Goal: Check status: Check status

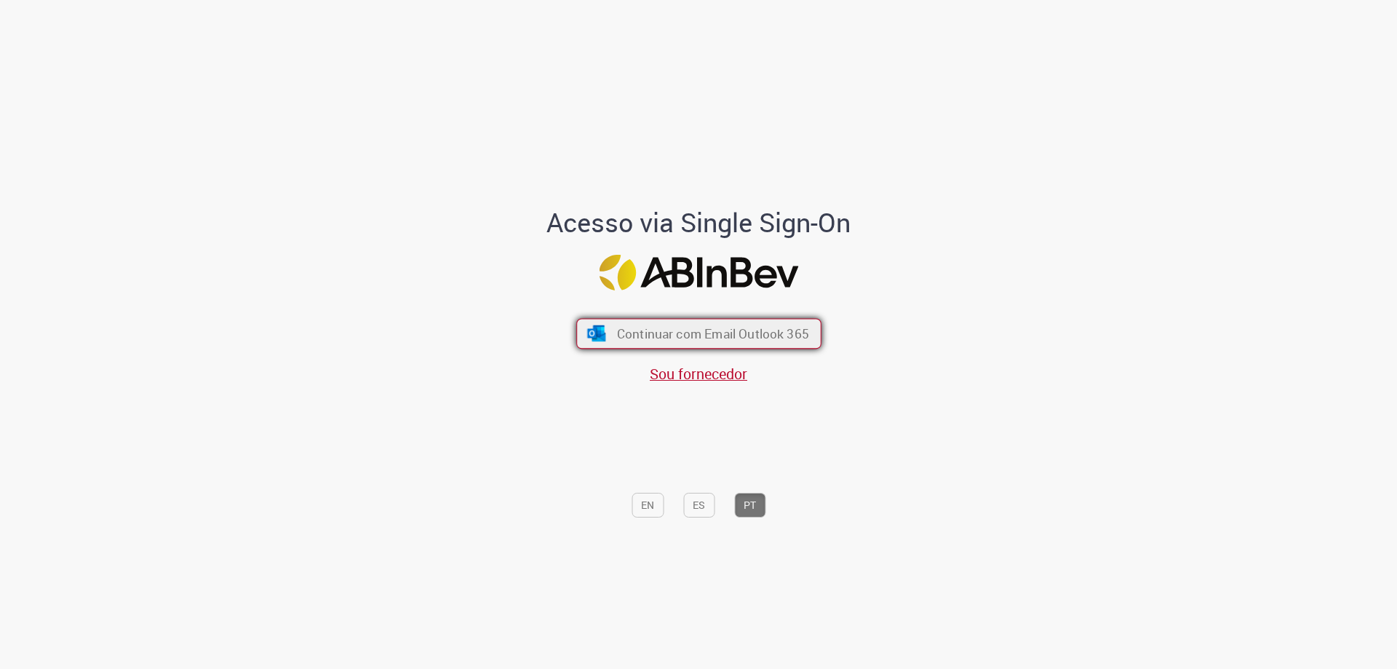
click at [694, 332] on span "Continuar com Email Outlook 365" at bounding box center [712, 333] width 192 height 17
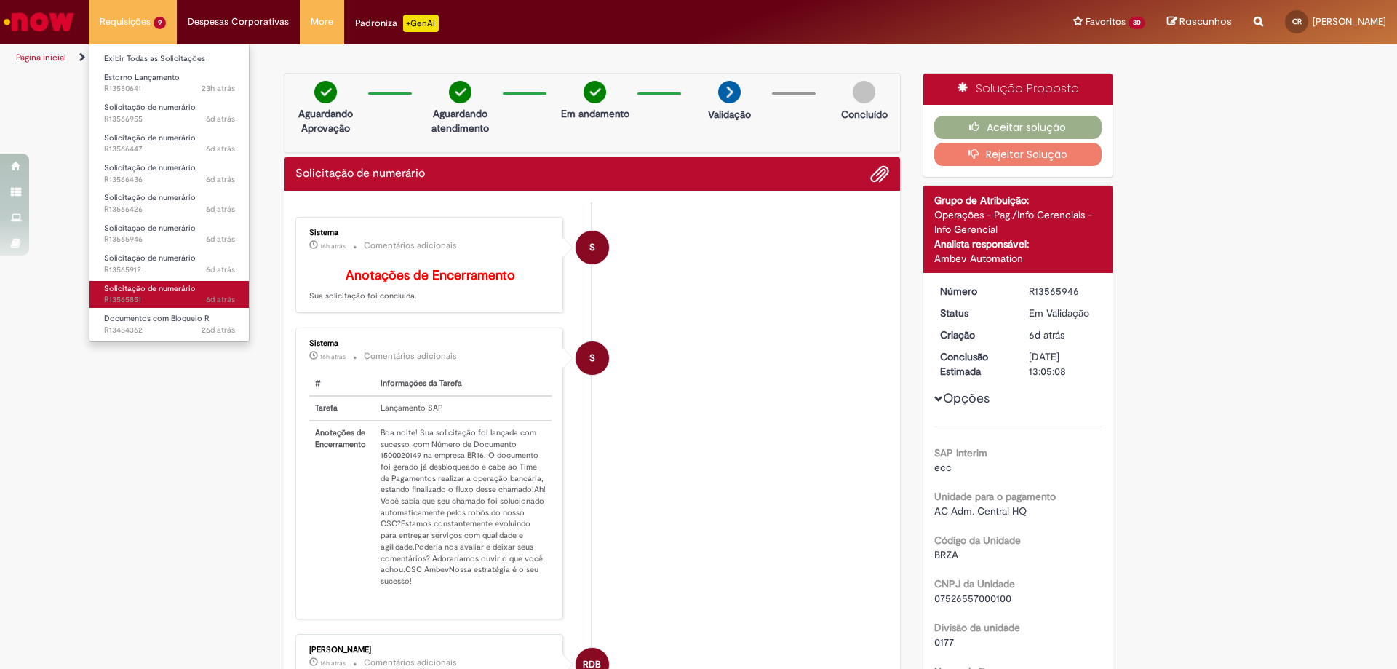
click at [120, 297] on span "6d atrás 6 dias atrás R13565851" at bounding box center [169, 300] width 131 height 12
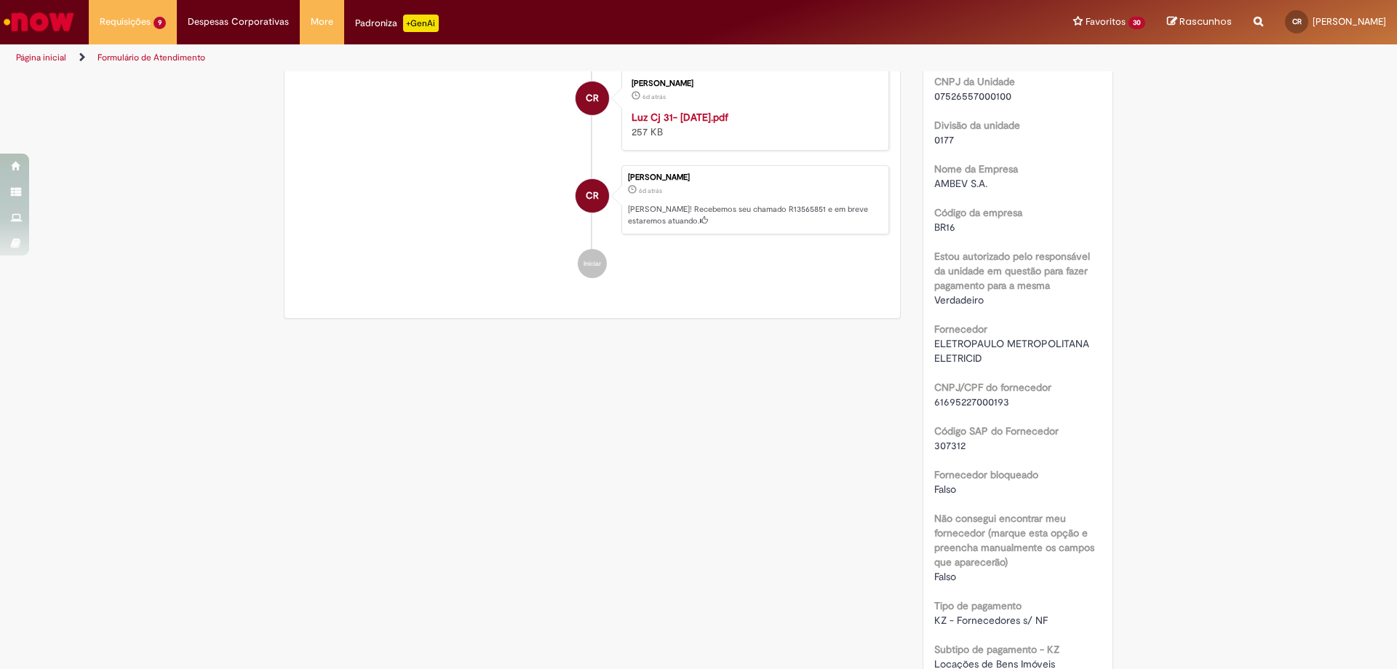
scroll to position [728, 0]
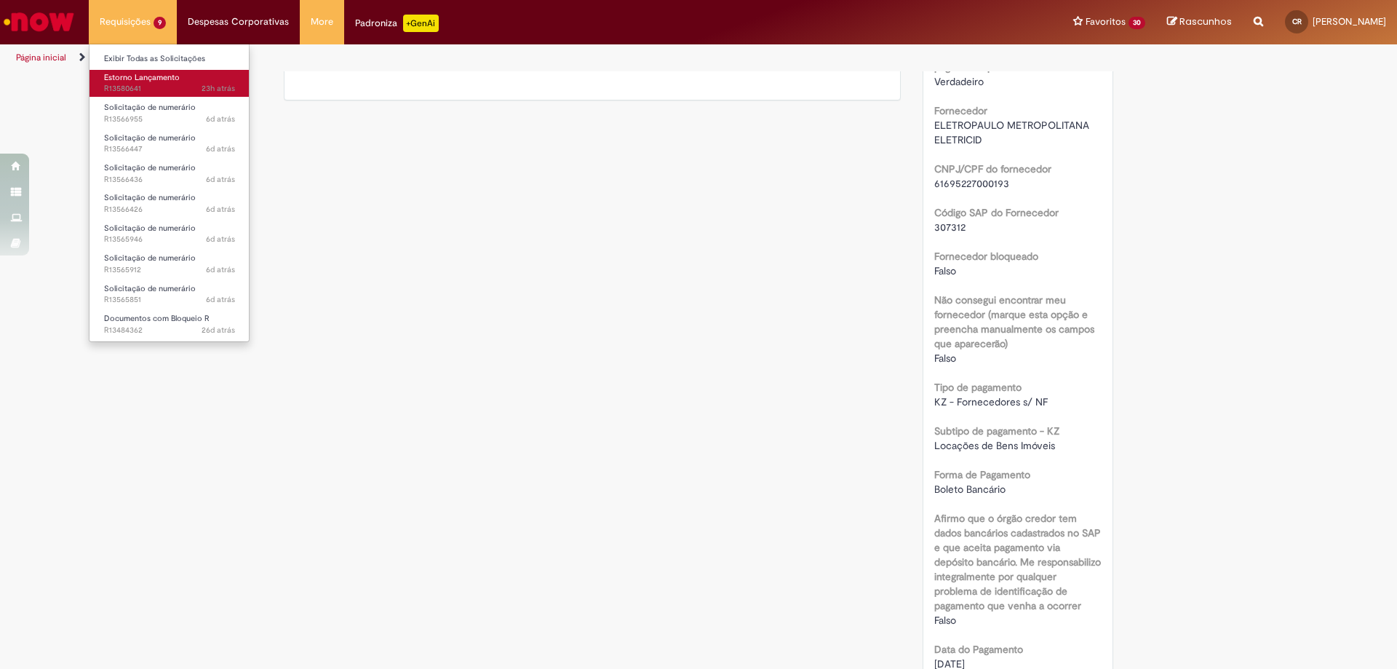
click at [140, 92] on span "23h atrás 23 horas atrás R13580641" at bounding box center [169, 89] width 131 height 12
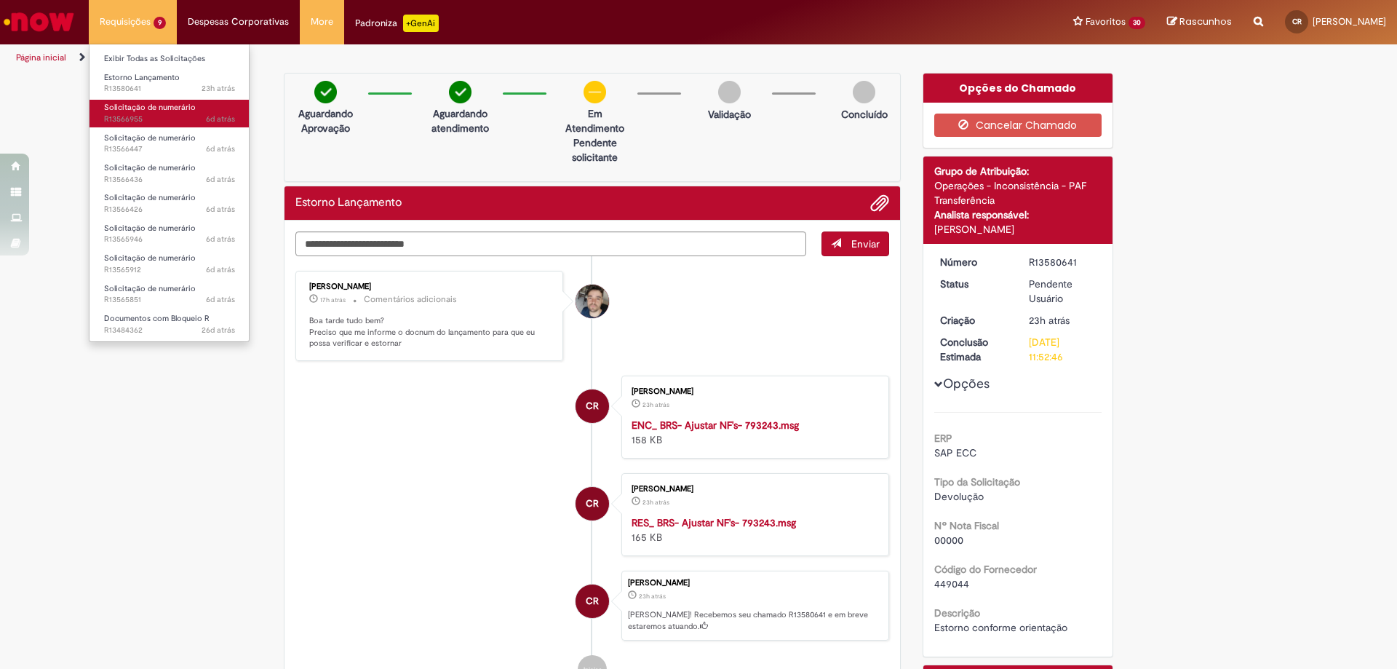
click at [120, 112] on span "Solicitação de numerário" at bounding box center [150, 107] width 92 height 11
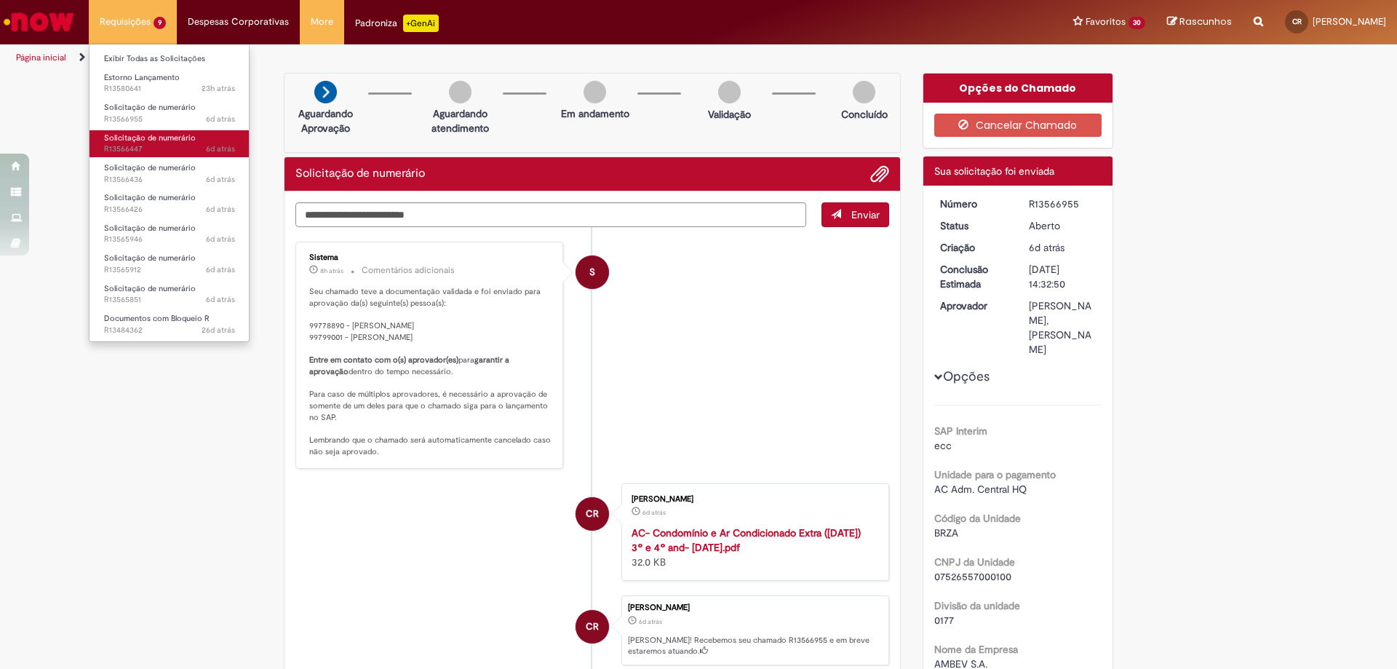
click at [125, 132] on span "Solicitação de numerário" at bounding box center [150, 137] width 92 height 11
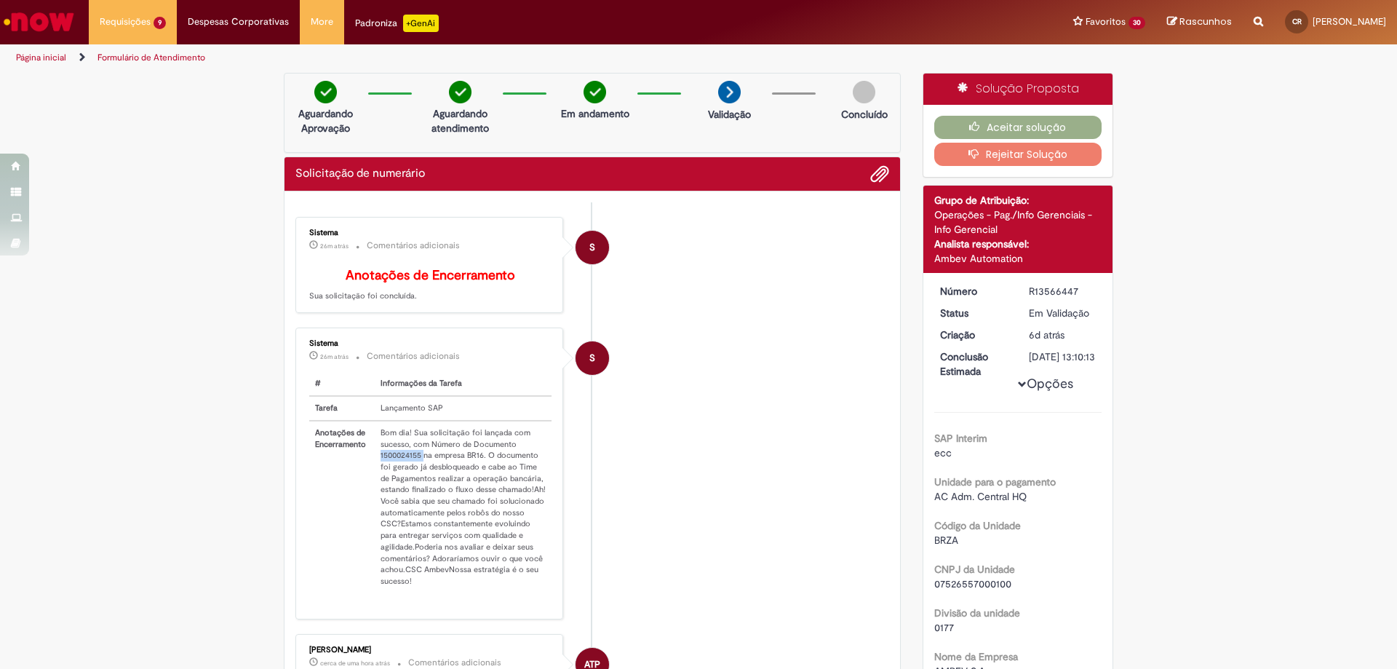
drag, startPoint x: 373, startPoint y: 469, endPoint x: 417, endPoint y: 469, distance: 43.7
click at [417, 469] on td "Bom dia! Sua solicitação foi lançada com sucesso, com Número de Documento 15000…" at bounding box center [463, 507] width 177 height 172
copy td "1500024155"
click at [996, 124] on button "Aceitar solução" at bounding box center [1019, 127] width 168 height 23
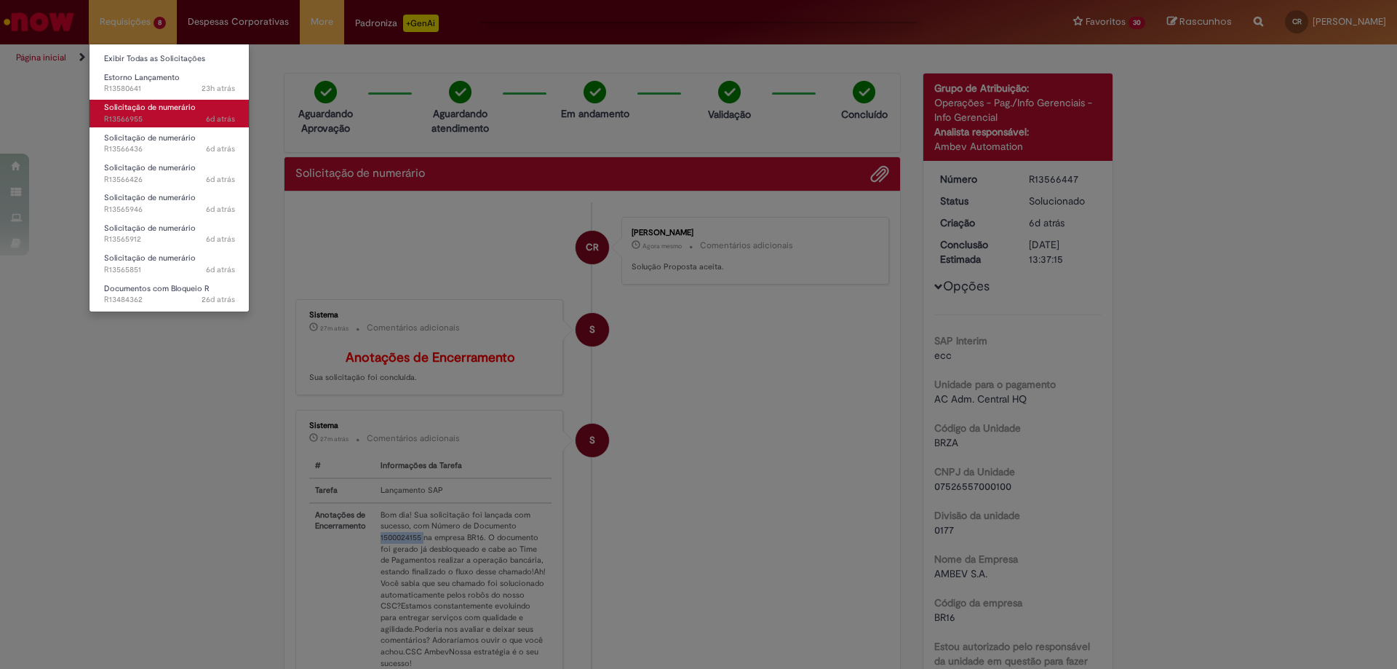
click at [165, 108] on span "Solicitação de numerário" at bounding box center [150, 107] width 92 height 11
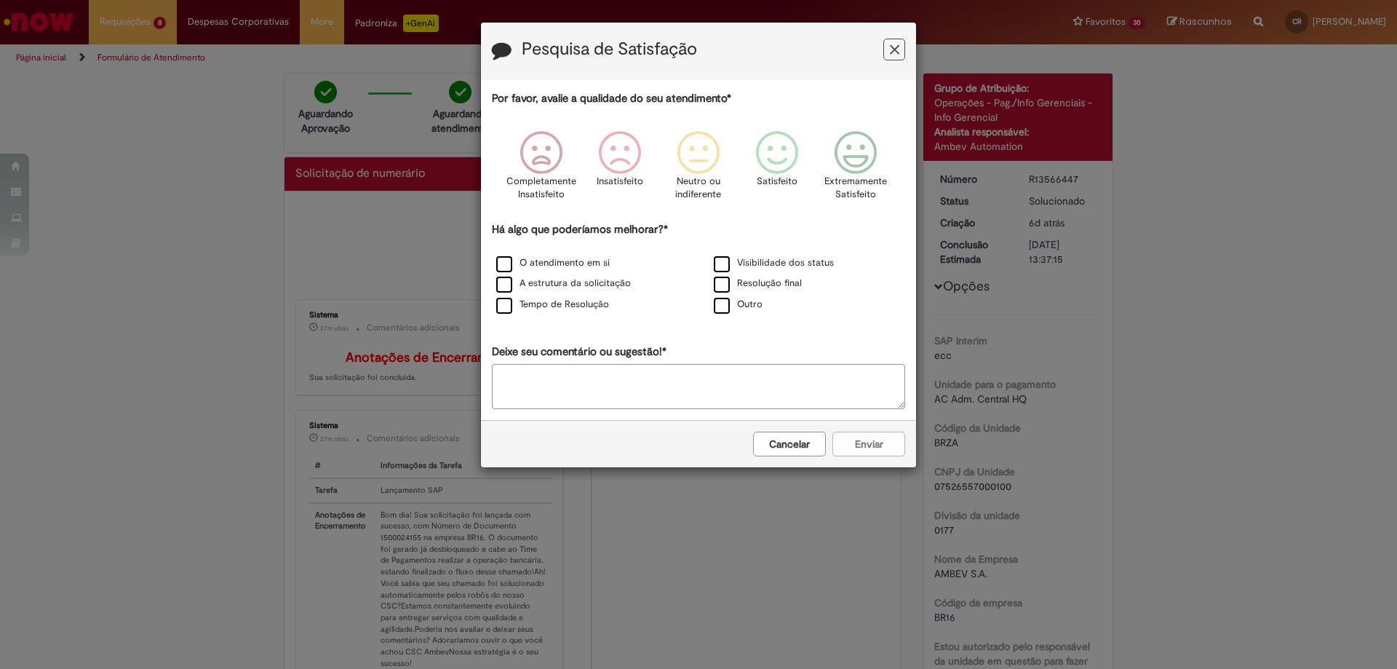
click at [908, 45] on div "Pesquisa de Satisfação" at bounding box center [698, 51] width 435 height 57
click at [903, 45] on button "Feedback" at bounding box center [895, 50] width 22 height 22
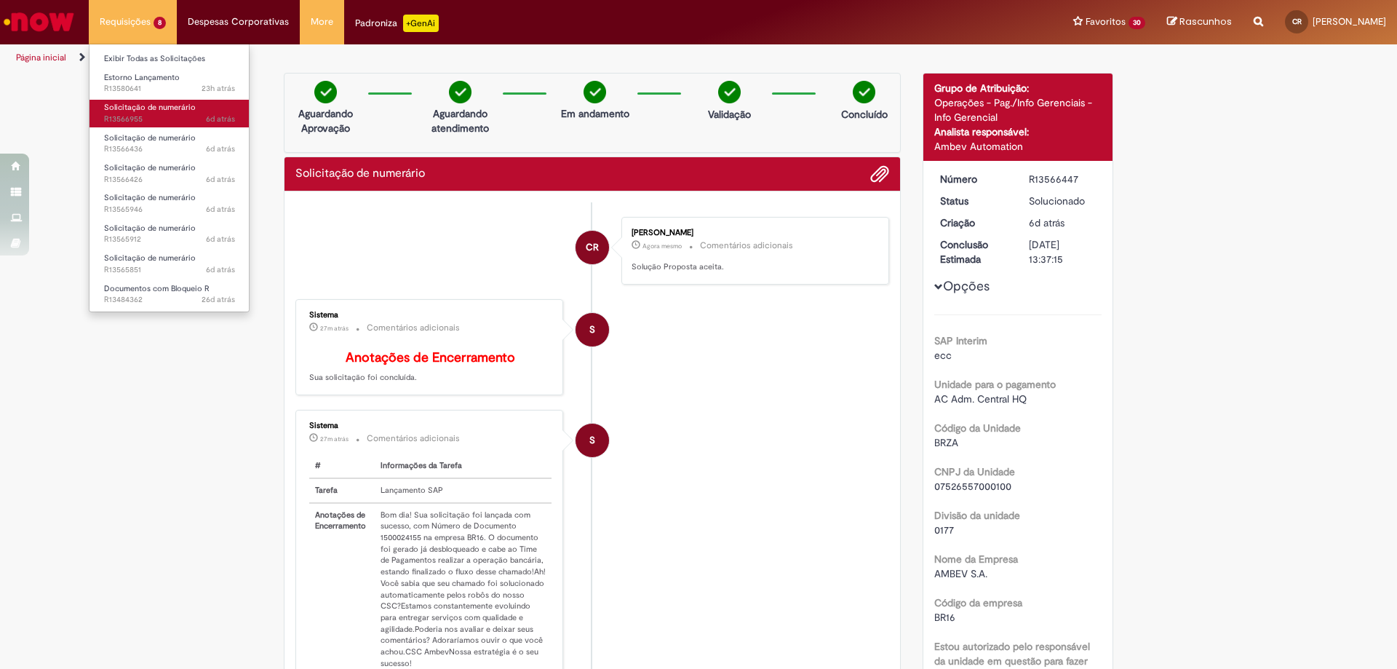
click at [144, 111] on span "Solicitação de numerário" at bounding box center [150, 107] width 92 height 11
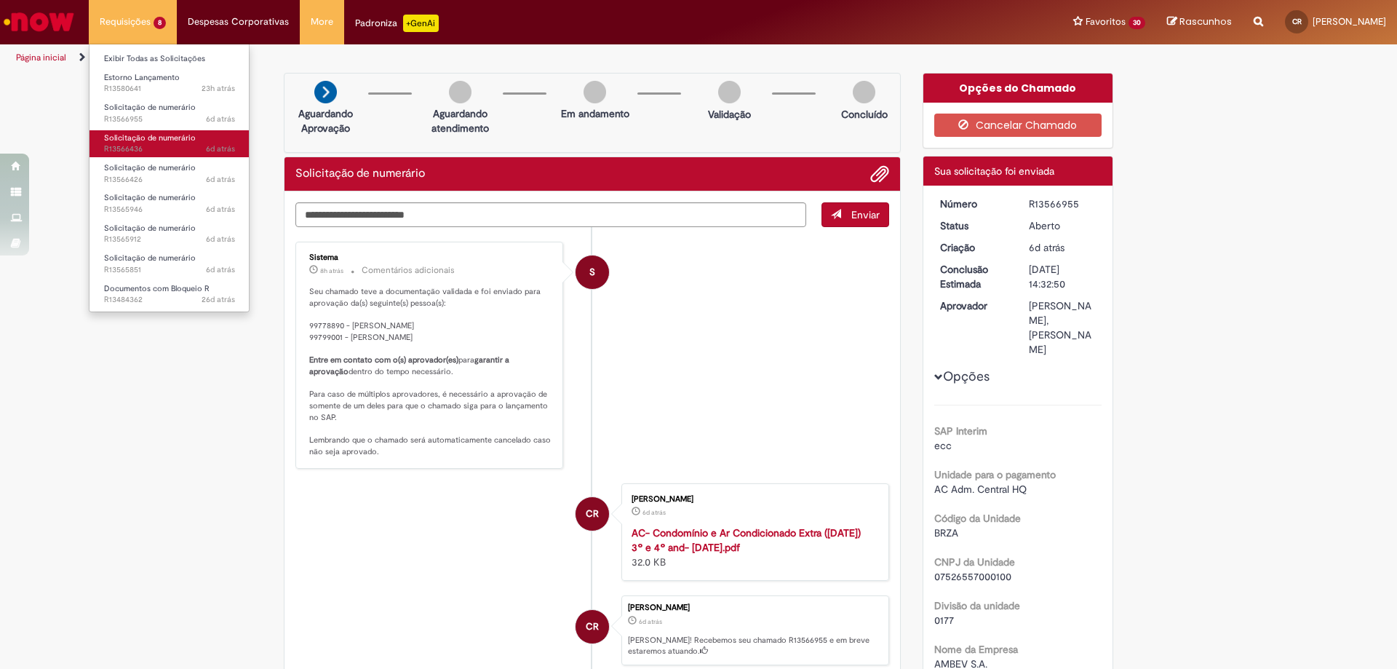
click at [143, 140] on span "Solicitação de numerário" at bounding box center [150, 137] width 92 height 11
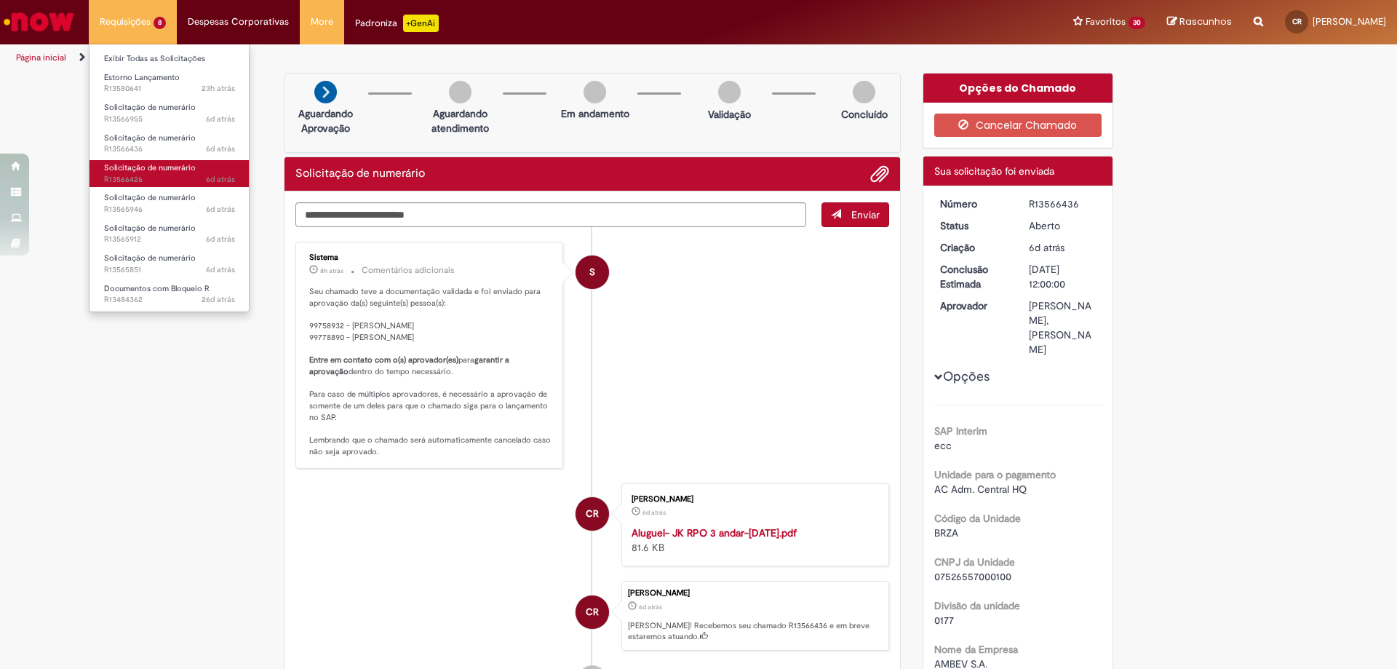
click at [135, 165] on span "Solicitação de numerário" at bounding box center [150, 167] width 92 height 11
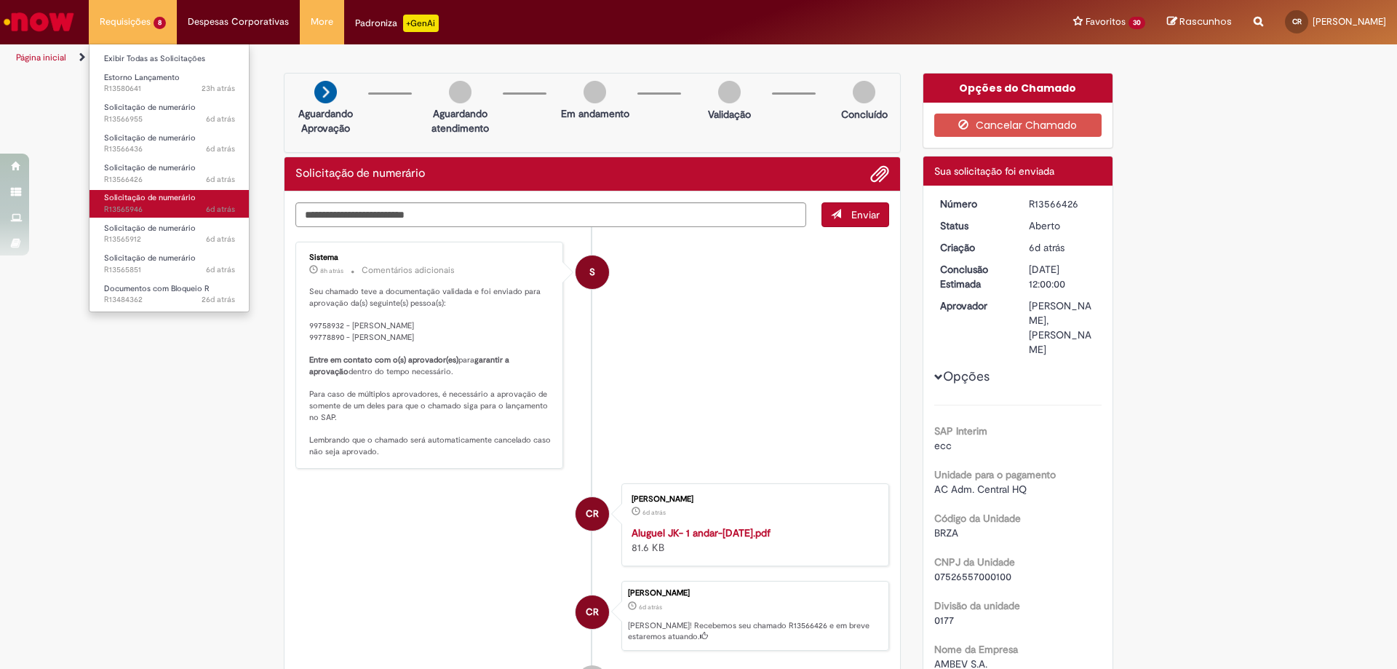
click at [132, 197] on span "Solicitação de numerário" at bounding box center [150, 197] width 92 height 11
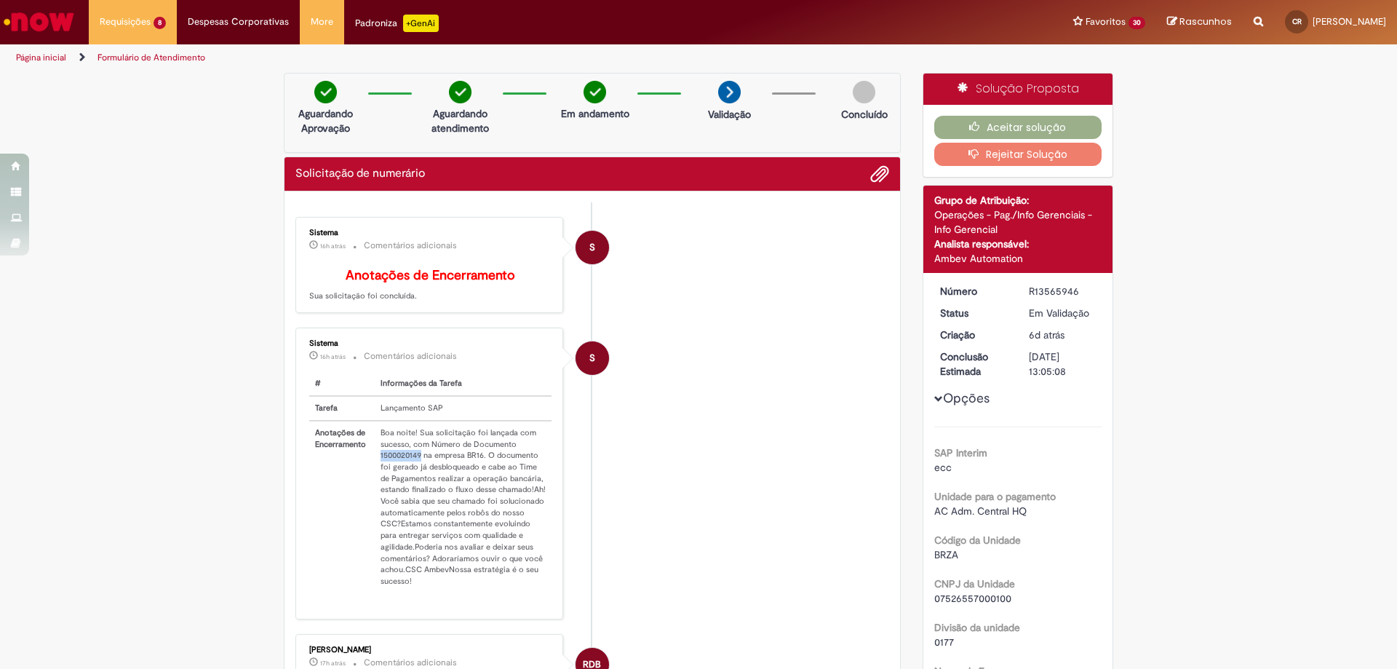
drag, startPoint x: 373, startPoint y: 467, endPoint x: 416, endPoint y: 472, distance: 42.4
click at [416, 472] on td "Boa noite! Sua solicitação foi lançada com sucesso, com Número de Documento 150…" at bounding box center [463, 507] width 177 height 172
copy td "1500020149"
click at [986, 119] on button "Aceitar solução" at bounding box center [1019, 127] width 168 height 23
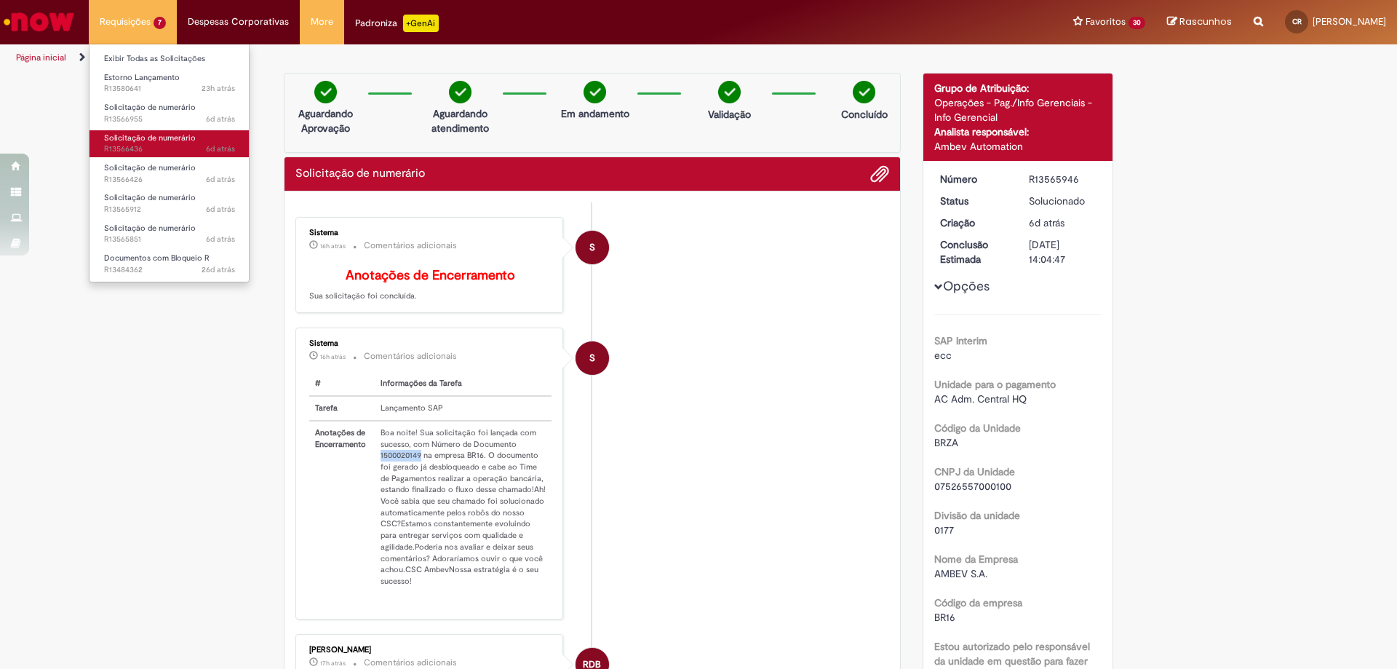
click at [104, 140] on span "Solicitação de numerário" at bounding box center [150, 137] width 92 height 11
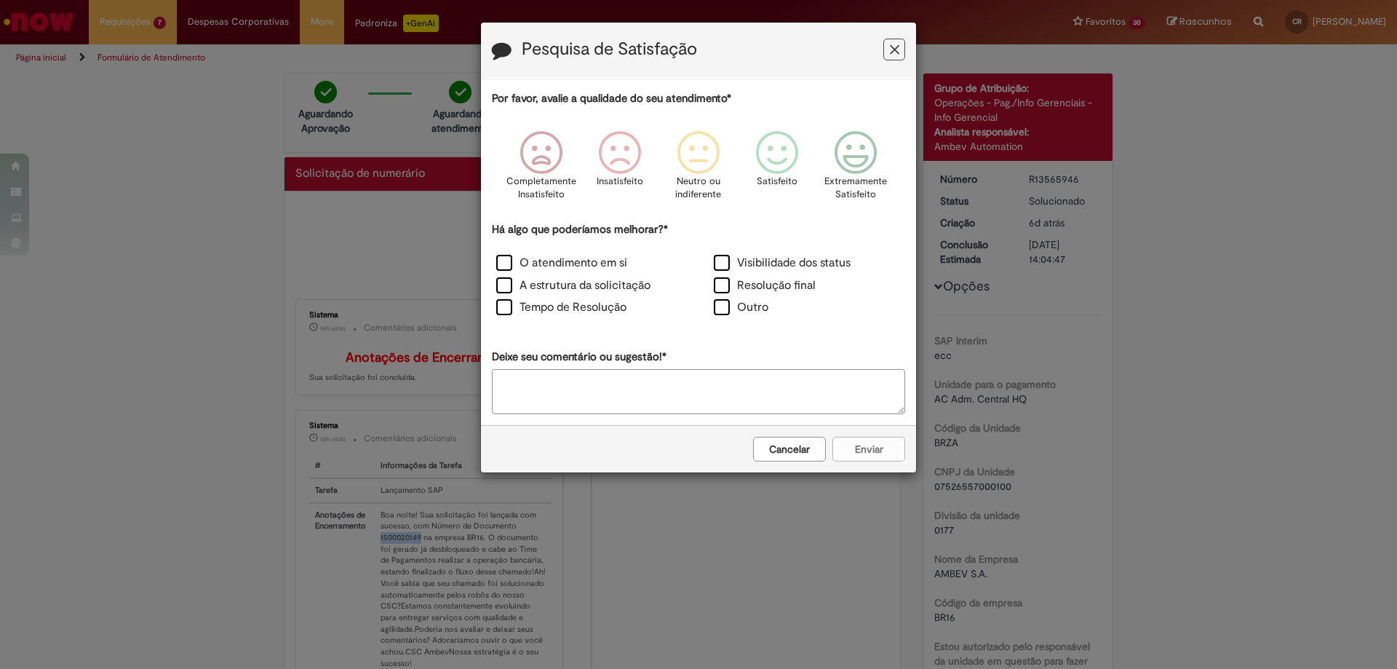
click at [900, 51] on button "Feedback" at bounding box center [895, 50] width 22 height 22
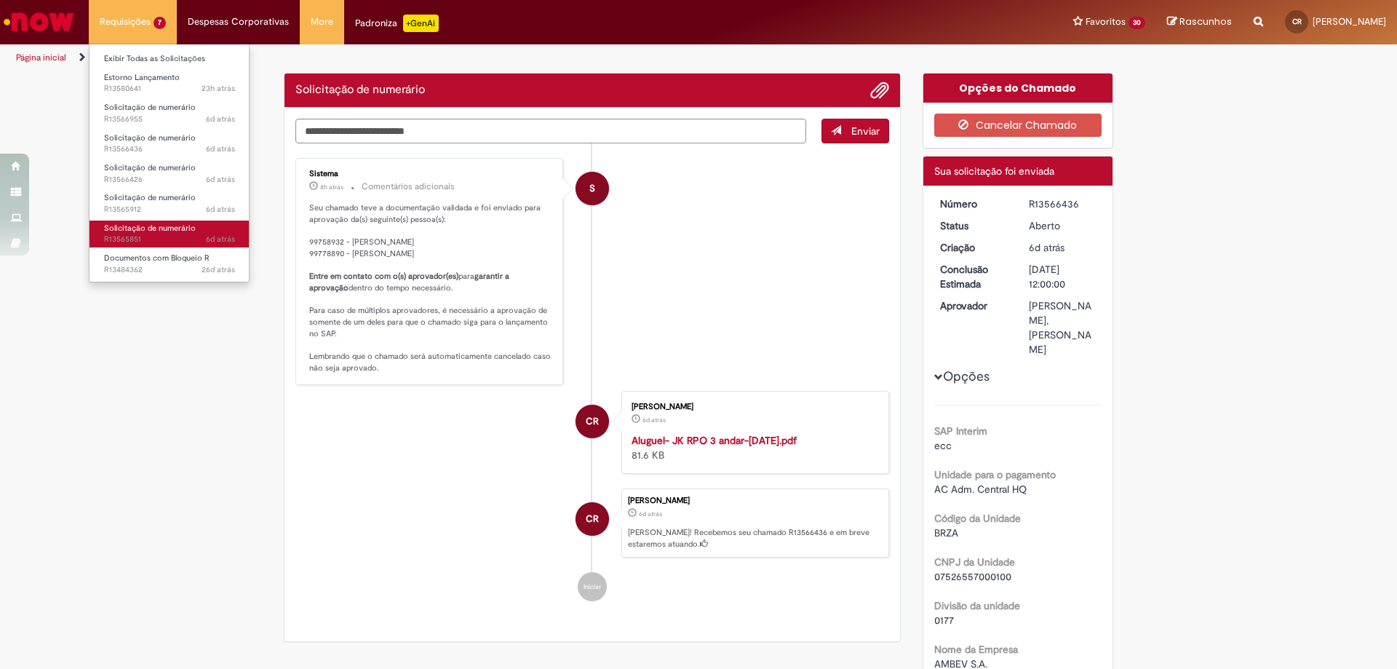
click at [164, 242] on span "6d atrás 6 dias atrás R13565851" at bounding box center [169, 240] width 131 height 12
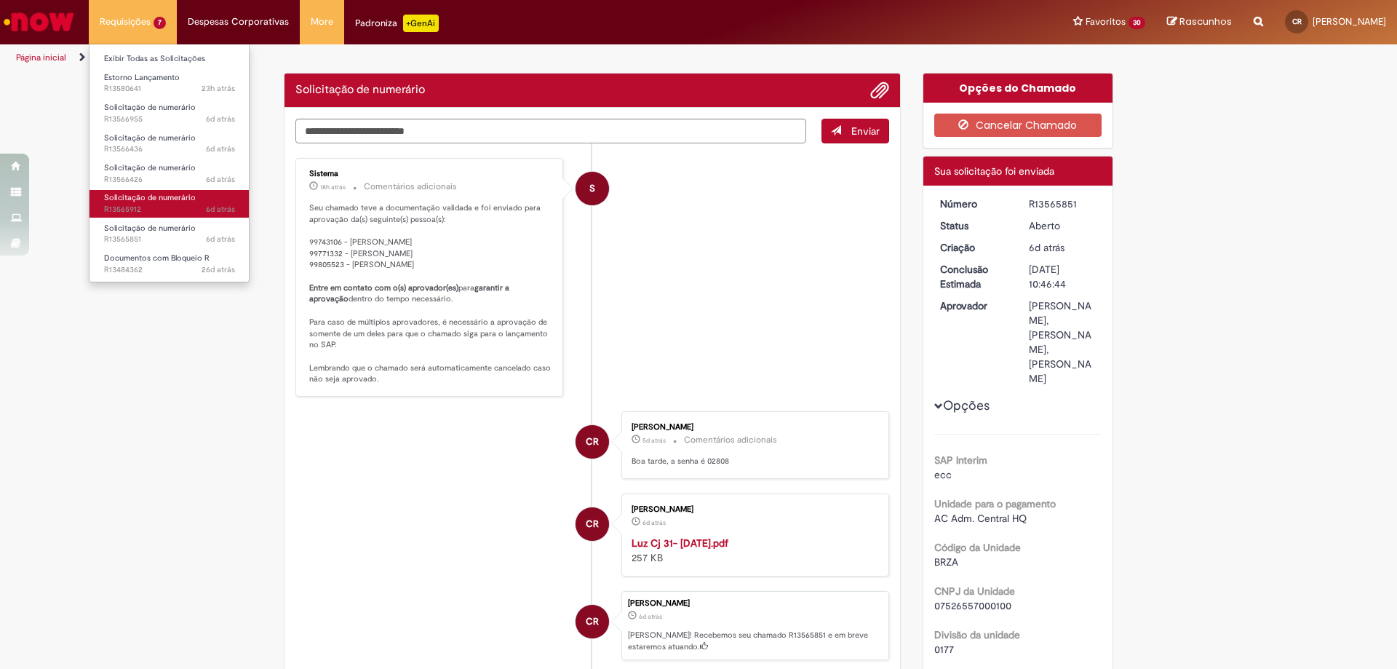
click at [167, 210] on span "6d atrás 6 dias atrás R13565912" at bounding box center [169, 210] width 131 height 12
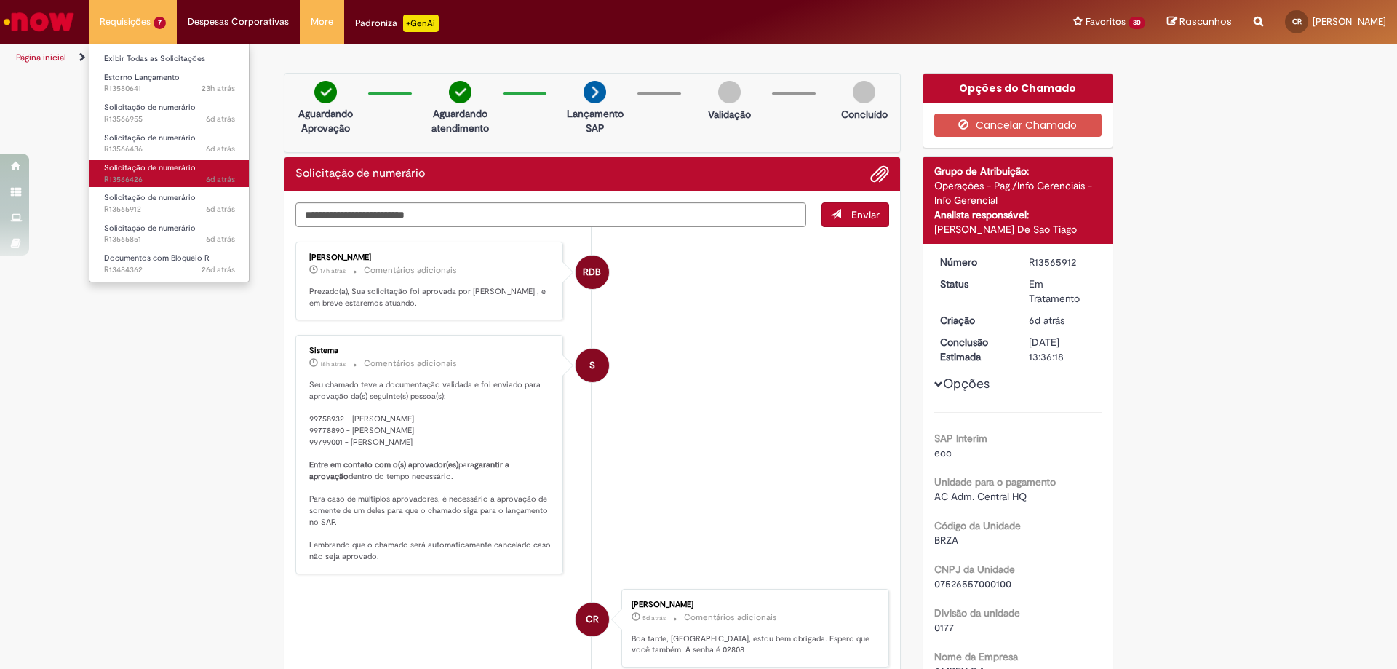
click at [156, 170] on span "Solicitação de numerário" at bounding box center [150, 167] width 92 height 11
click at [152, 172] on span "Solicitação de numerário" at bounding box center [150, 167] width 92 height 11
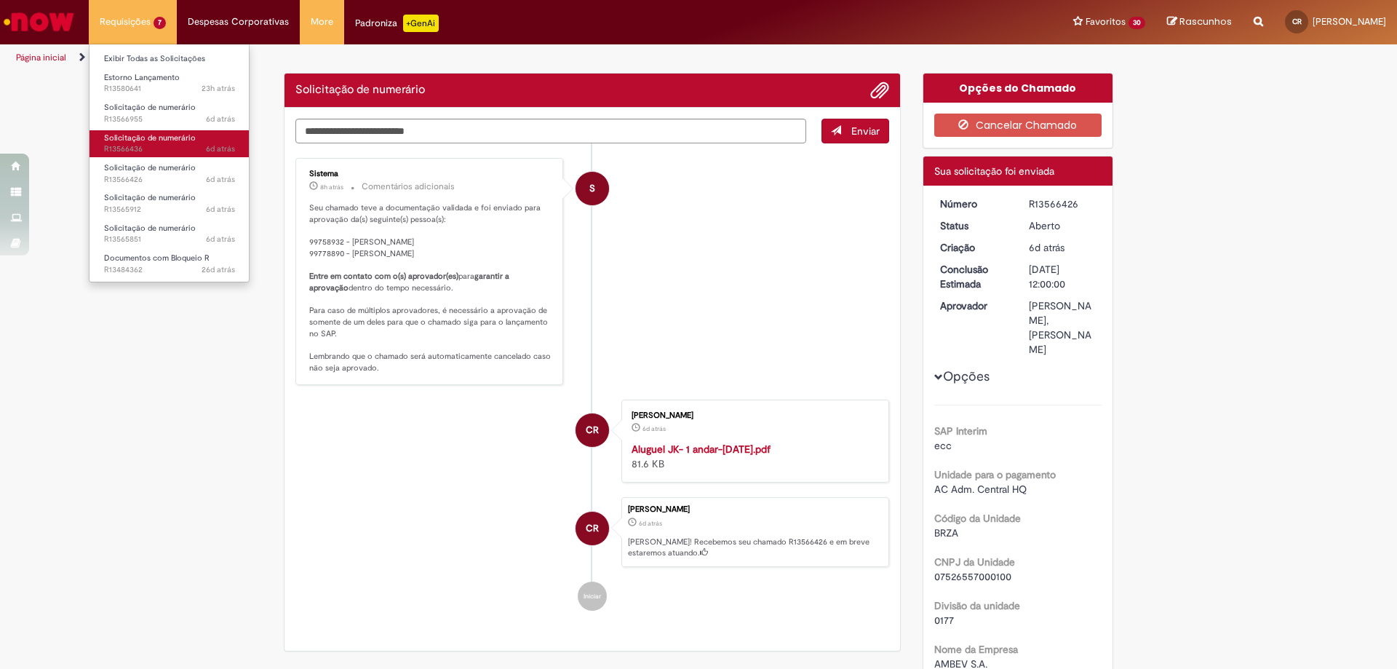
click at [144, 143] on link "Solicitação de numerário 6d atrás 6 dias atrás R13566436" at bounding box center [170, 143] width 160 height 27
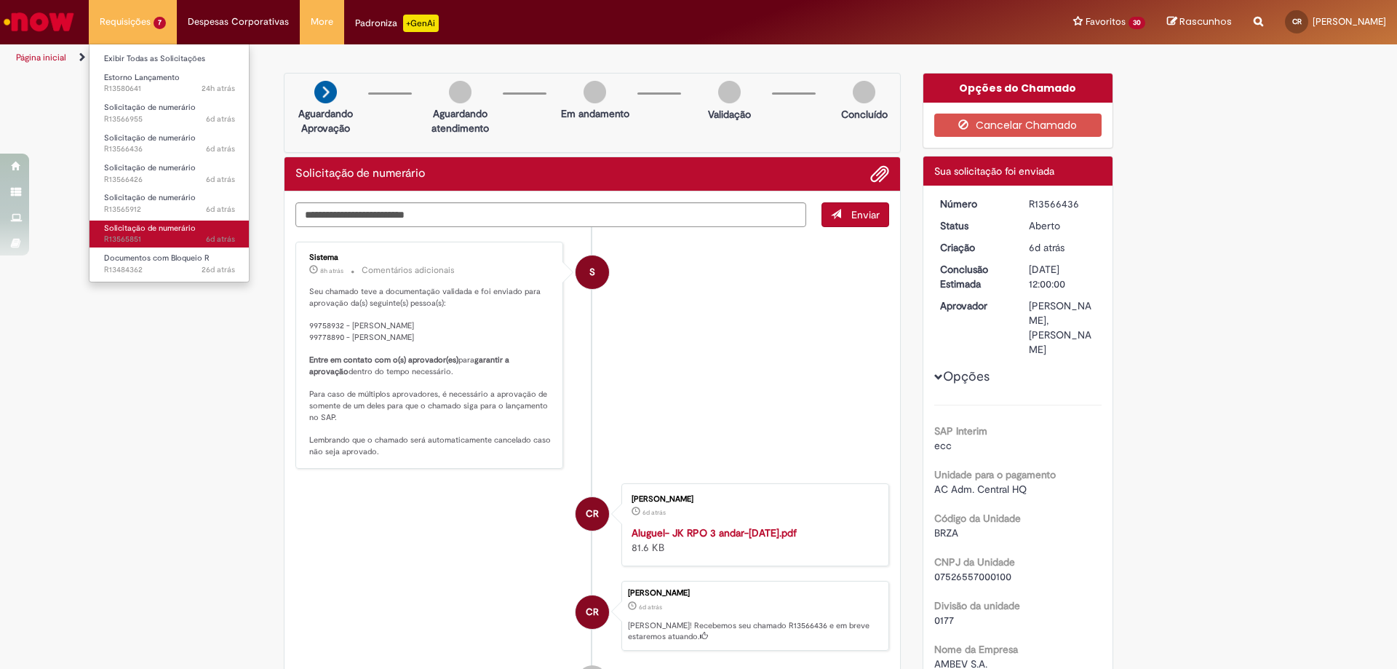
click at [190, 231] on span "Solicitação de numerário" at bounding box center [150, 228] width 92 height 11
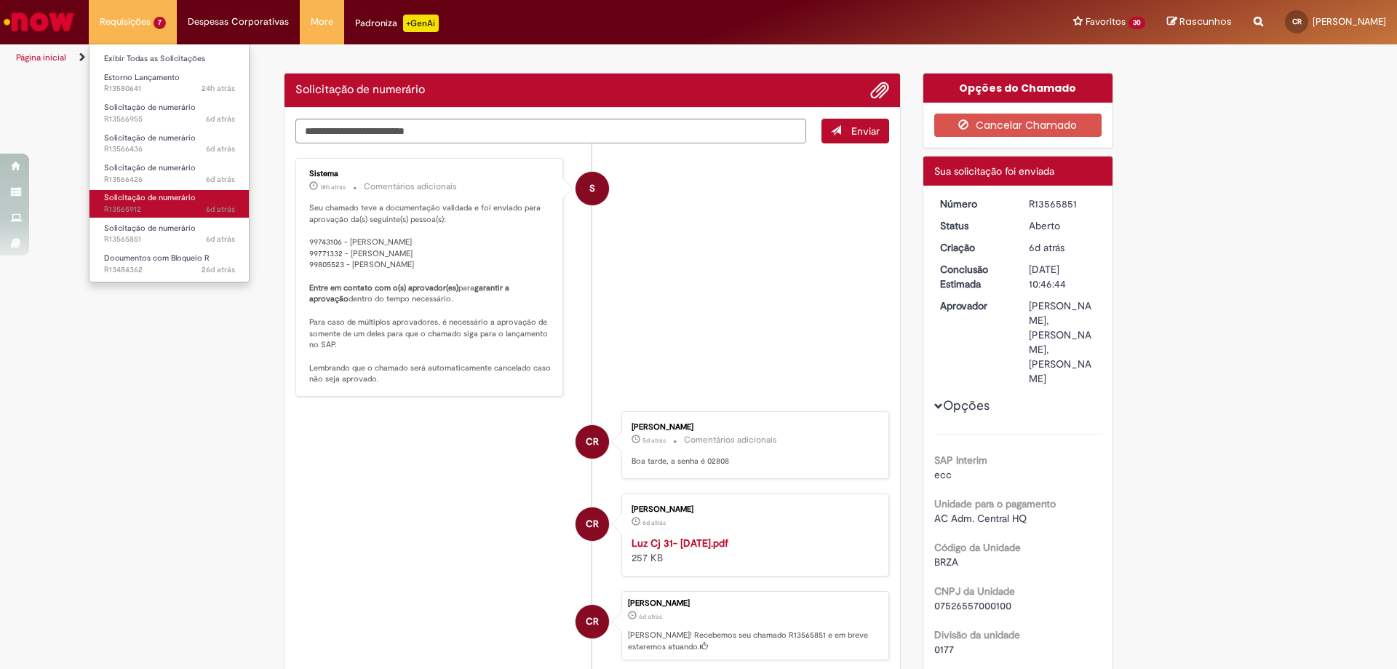
click at [182, 207] on span "6d atrás 6 dias atrás R13565912" at bounding box center [169, 210] width 131 height 12
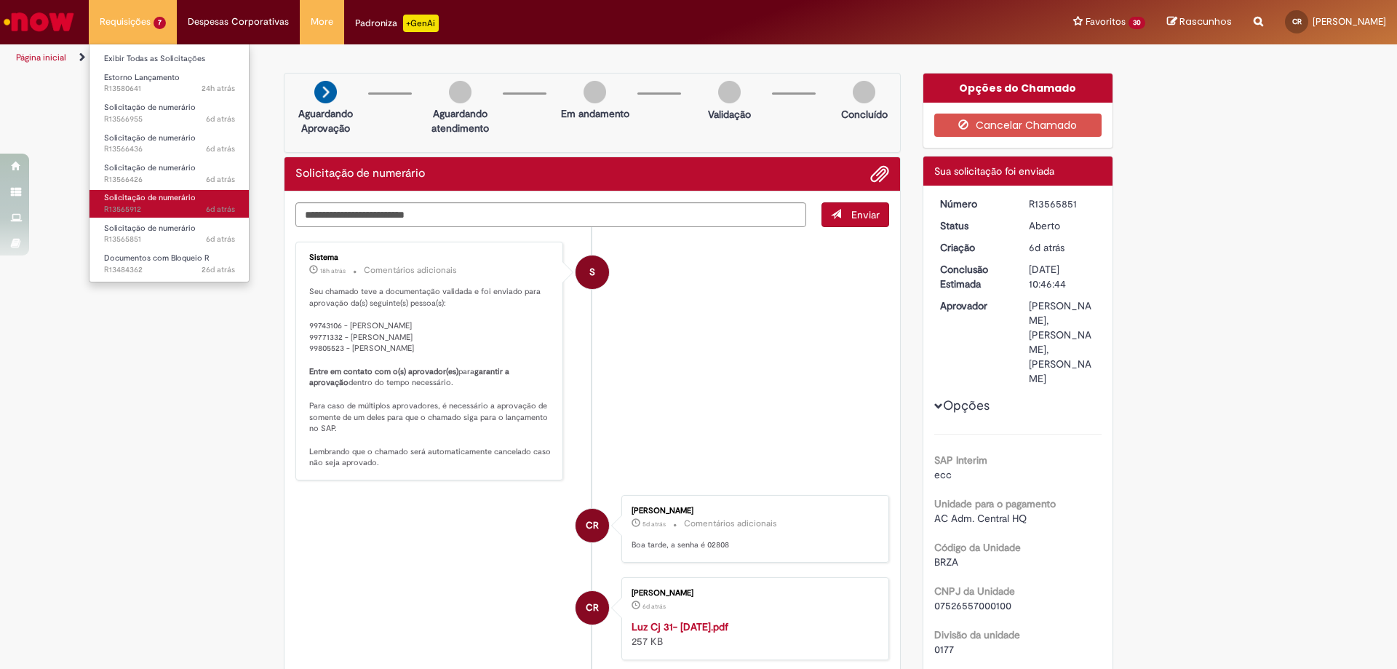
click at [182, 207] on span "6d atrás 6 dias atrás R13565912" at bounding box center [169, 210] width 131 height 12
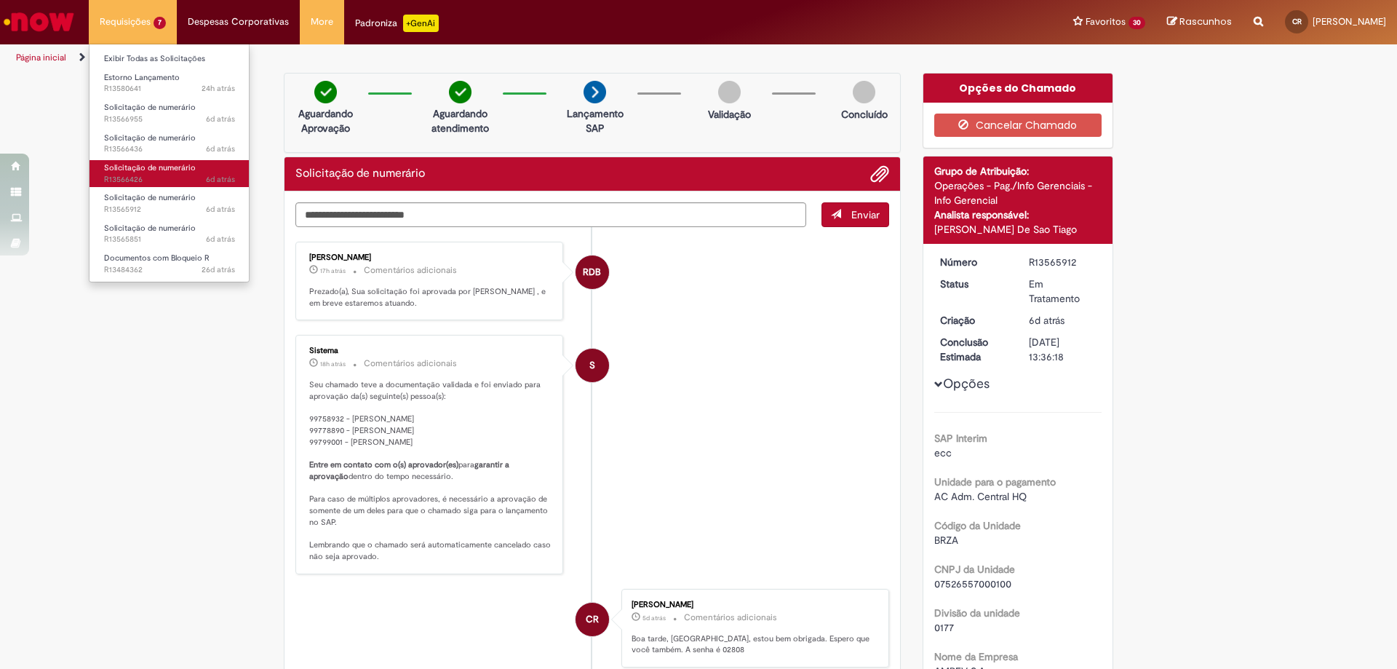
click at [181, 179] on span "6d atrás 6 dias atrás R13566426" at bounding box center [169, 180] width 131 height 12
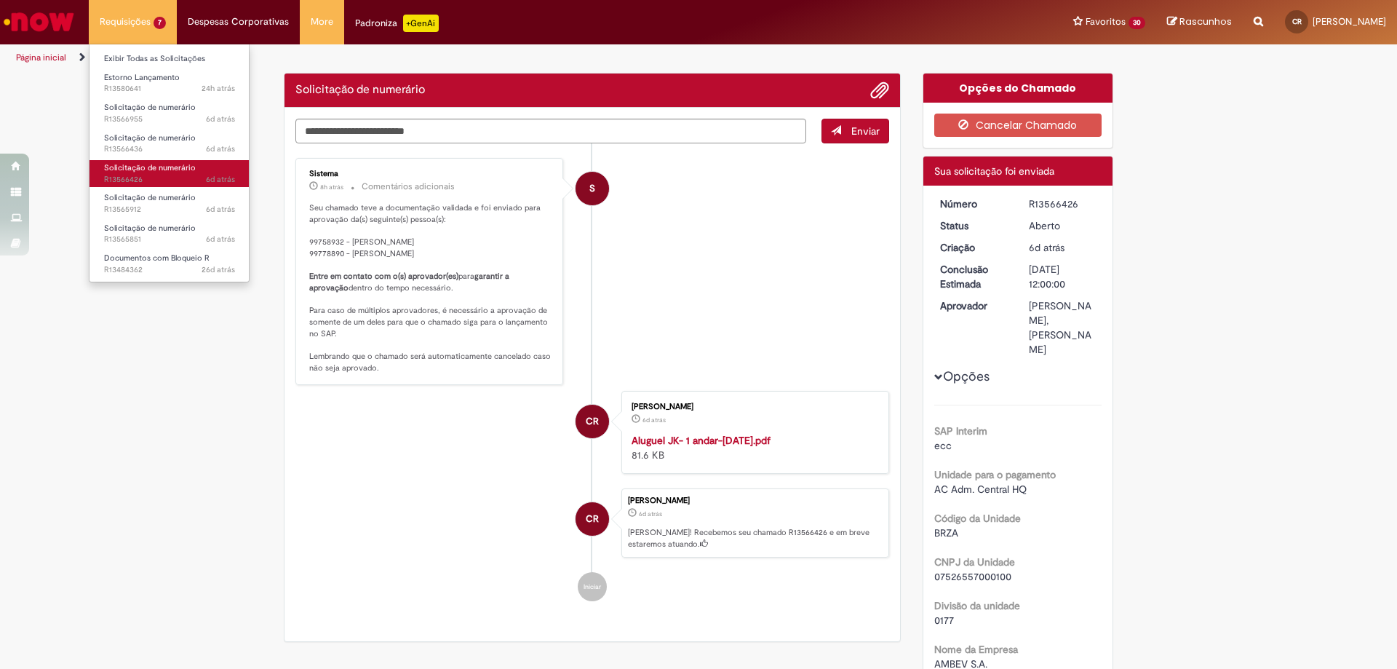
click at [181, 179] on span "6d atrás 6 dias atrás R13566426" at bounding box center [169, 180] width 131 height 12
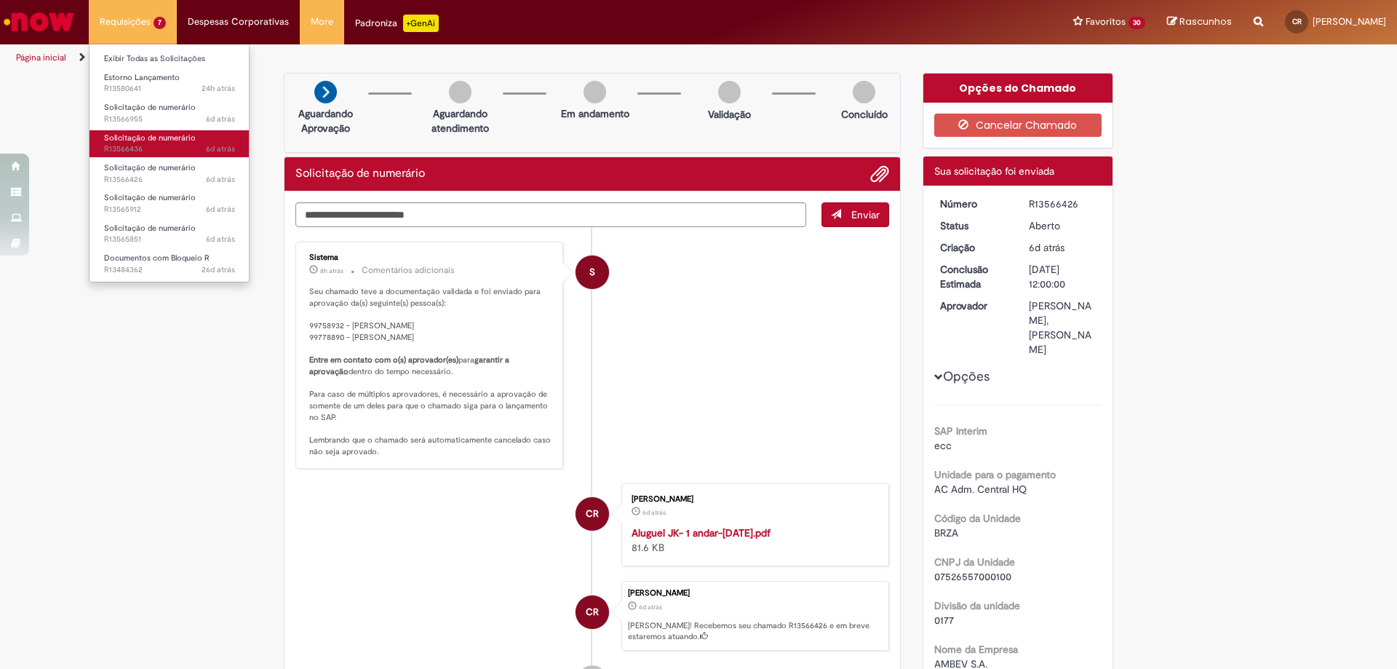
click at [184, 149] on span "6d atrás 6 dias atrás R13566436" at bounding box center [169, 149] width 131 height 12
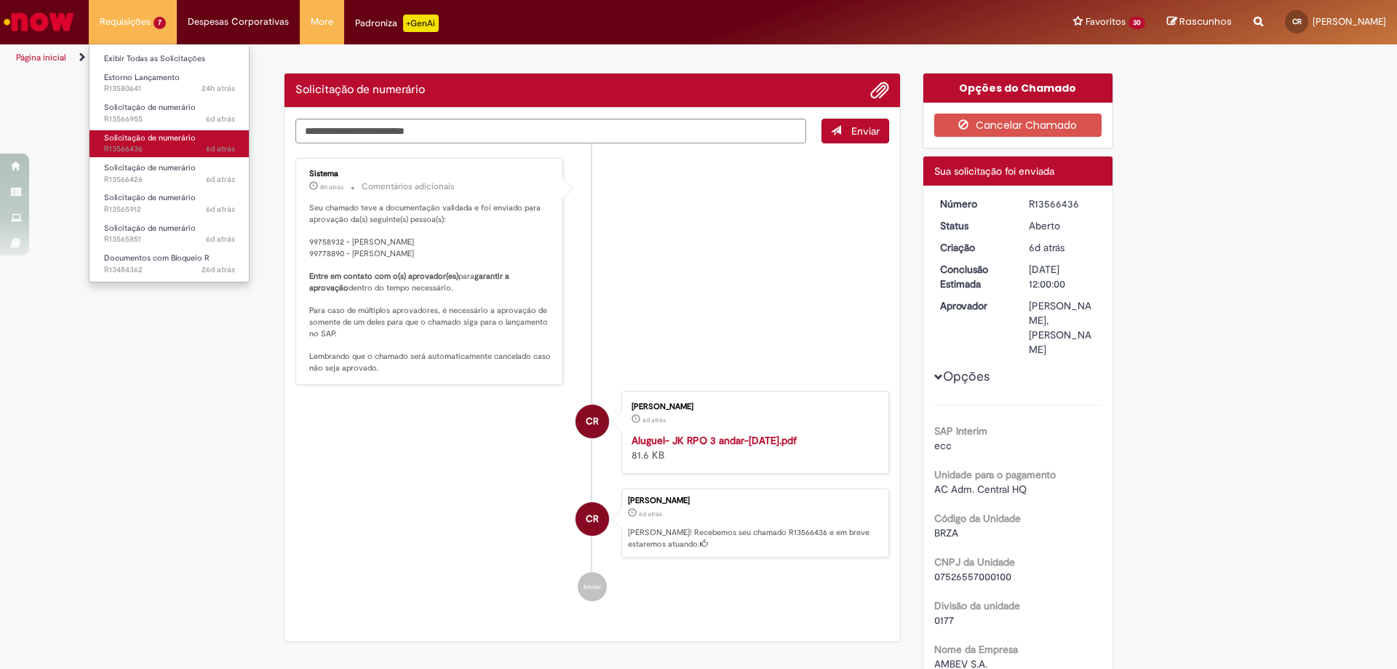
click at [184, 149] on span "6d atrás 6 dias atrás R13566436" at bounding box center [169, 149] width 131 height 12
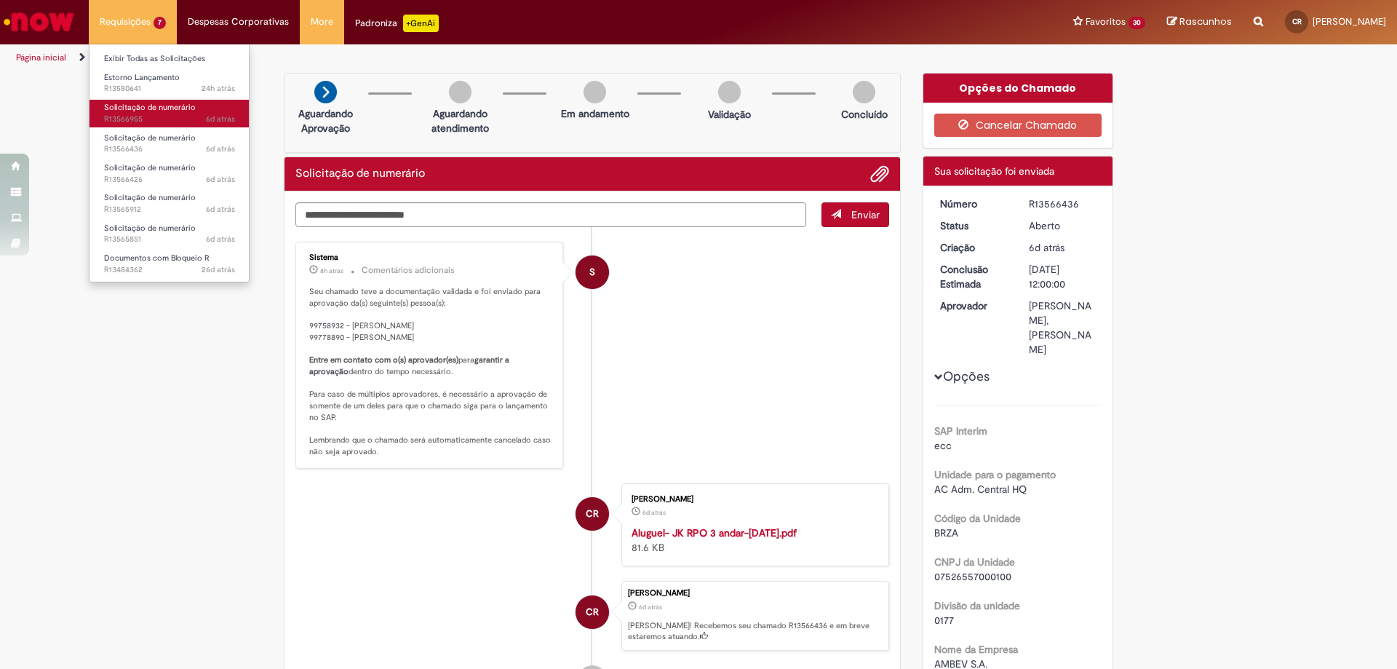
click at [179, 111] on span "Solicitação de numerário" at bounding box center [150, 107] width 92 height 11
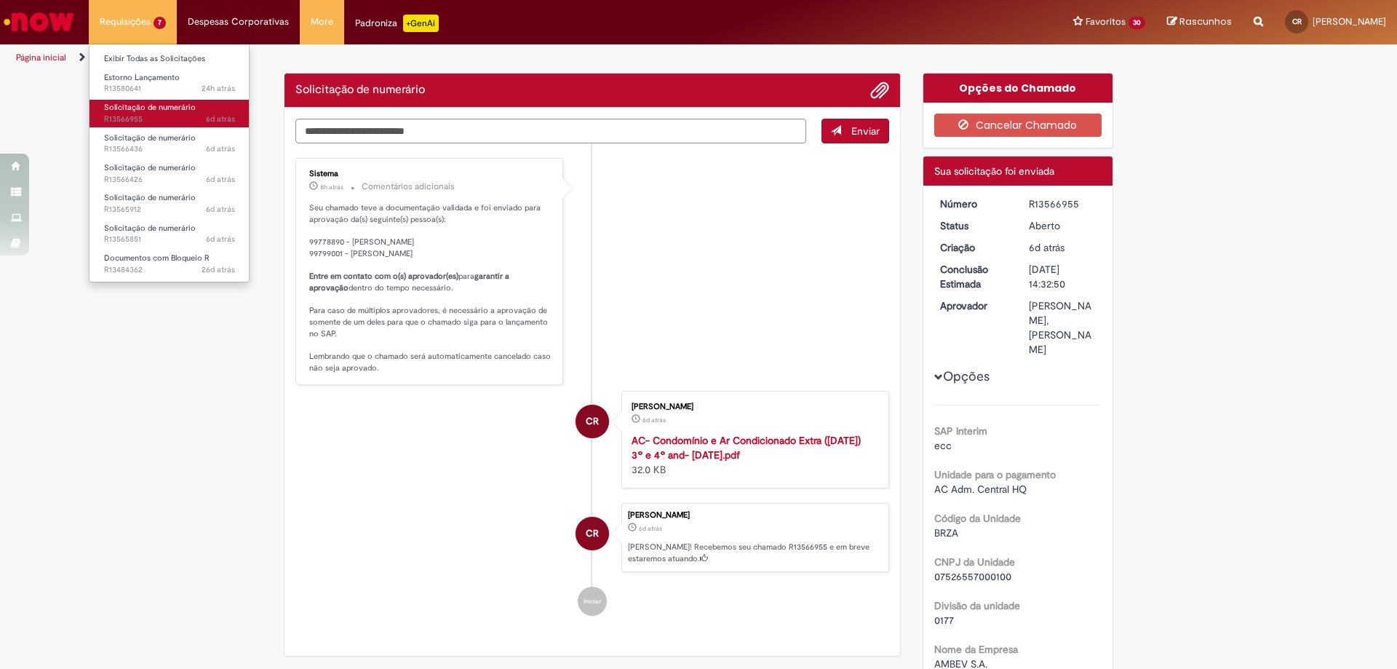
click at [179, 111] on span "Solicitação de numerário" at bounding box center [150, 107] width 92 height 11
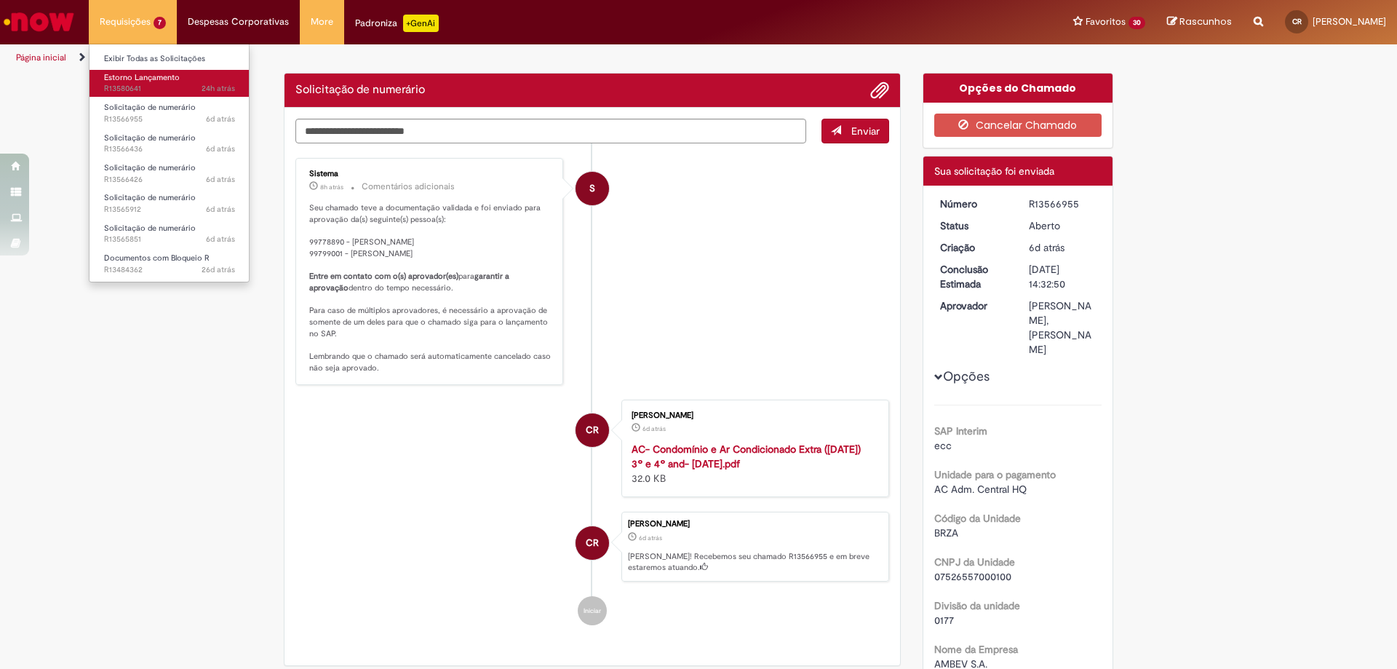
click at [181, 87] on span "24h atrás 24 horas atrás R13580641" at bounding box center [169, 89] width 131 height 12
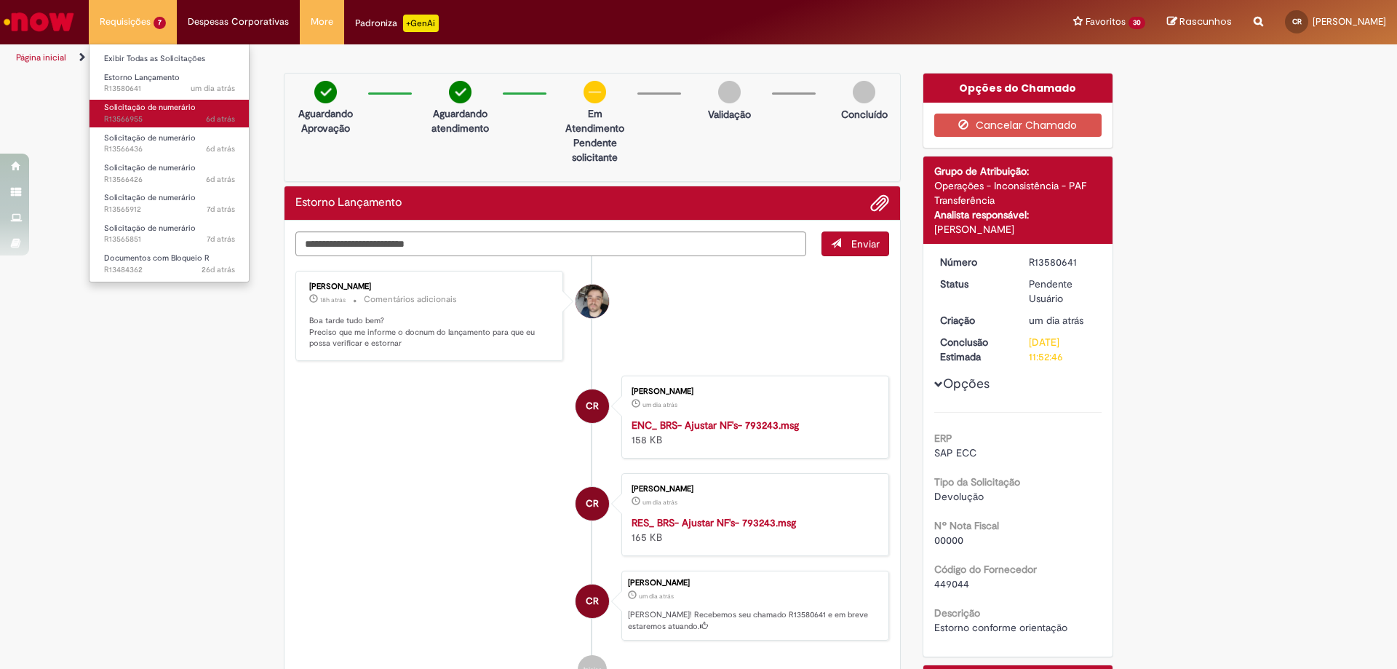
click at [121, 118] on span "6d atrás 6 dias atrás R13566955" at bounding box center [169, 120] width 131 height 12
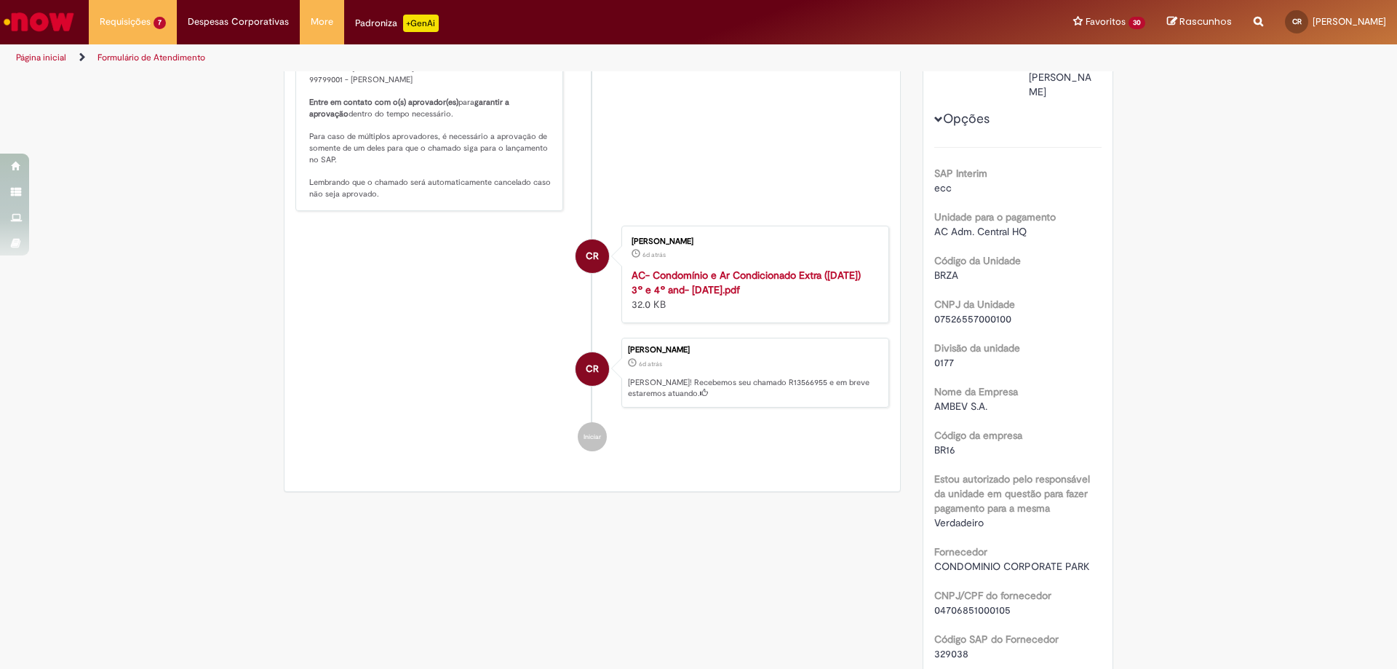
scroll to position [146, 0]
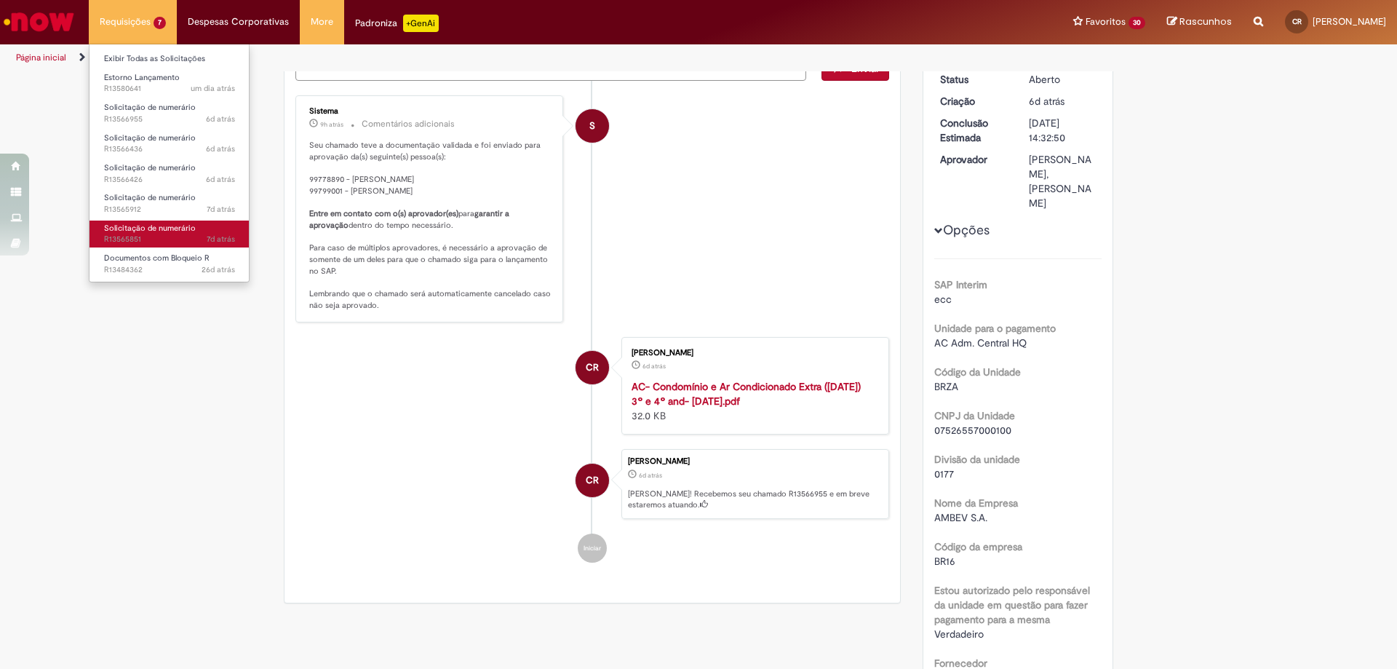
click at [154, 231] on span "Solicitação de numerário" at bounding box center [150, 228] width 92 height 11
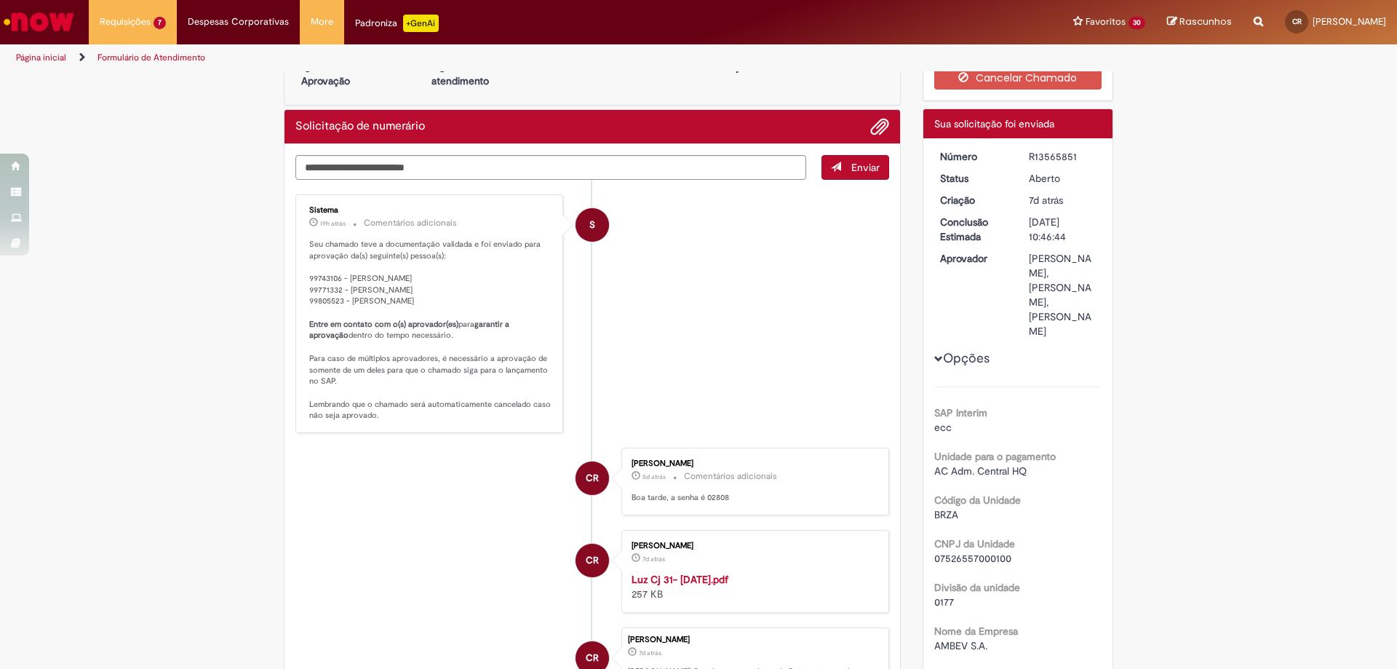
scroll to position [73, 0]
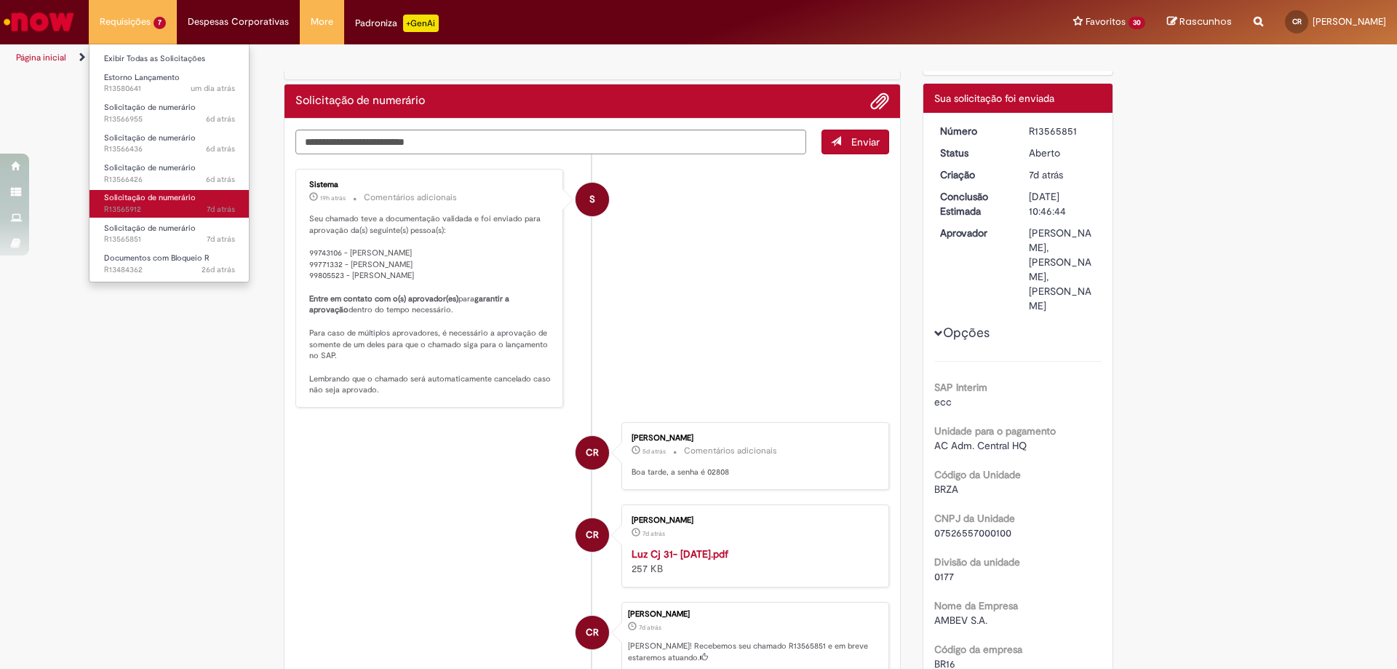
click at [167, 200] on span "Solicitação de numerário" at bounding box center [150, 197] width 92 height 11
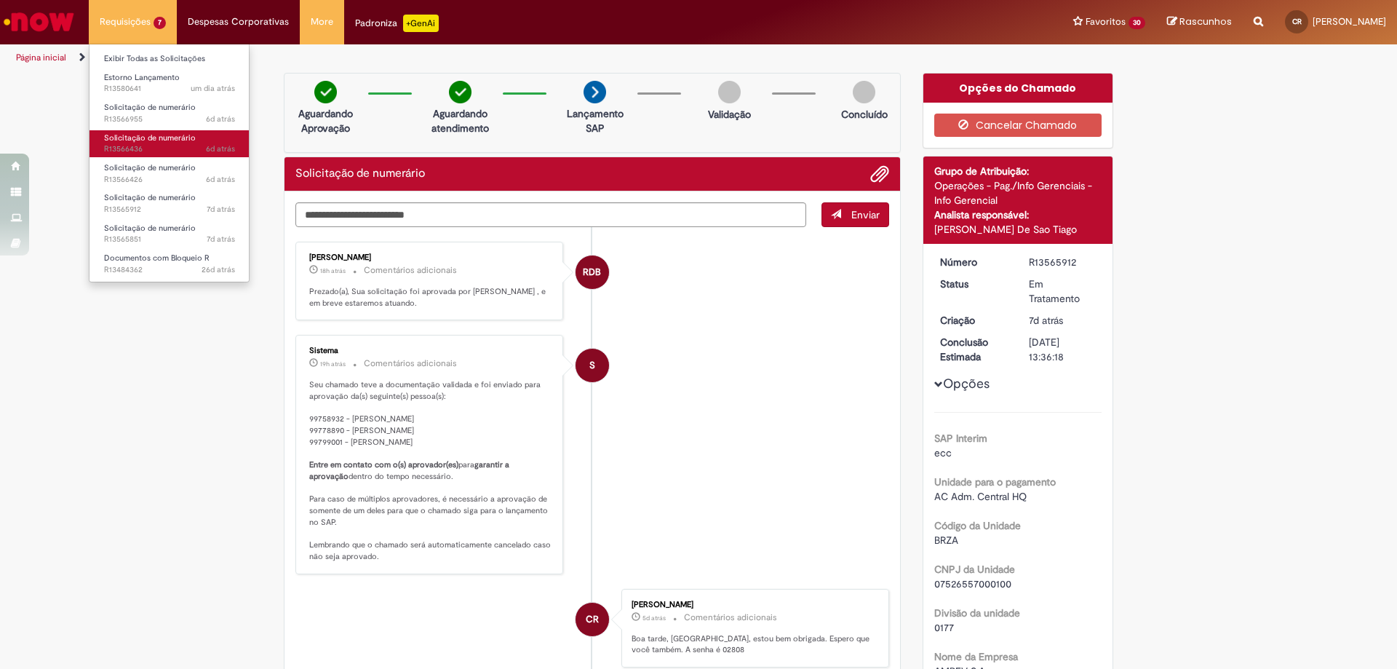
click at [186, 151] on span "6d atrás 6 dias atrás R13566436" at bounding box center [169, 149] width 131 height 12
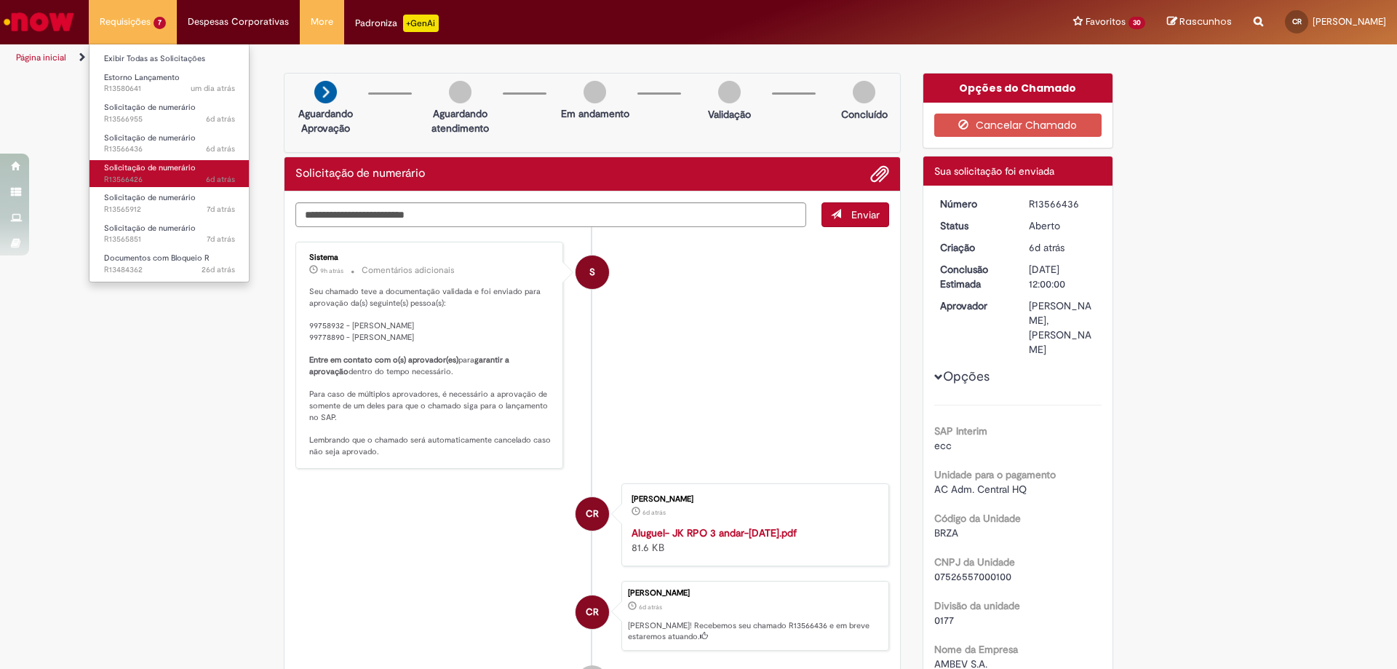
click at [154, 173] on link "Solicitação de numerário 6d atrás 6 dias atrás R13566426" at bounding box center [170, 173] width 160 height 27
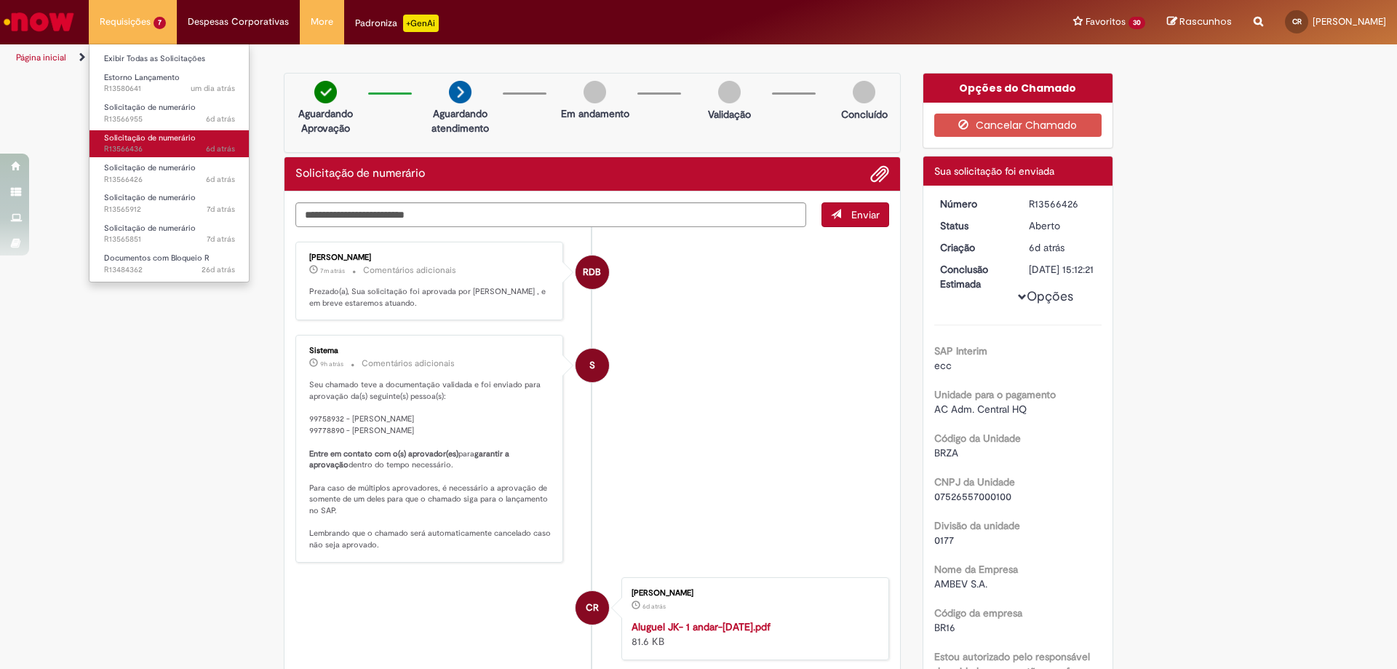
click at [155, 140] on span "Solicitação de numerário" at bounding box center [150, 137] width 92 height 11
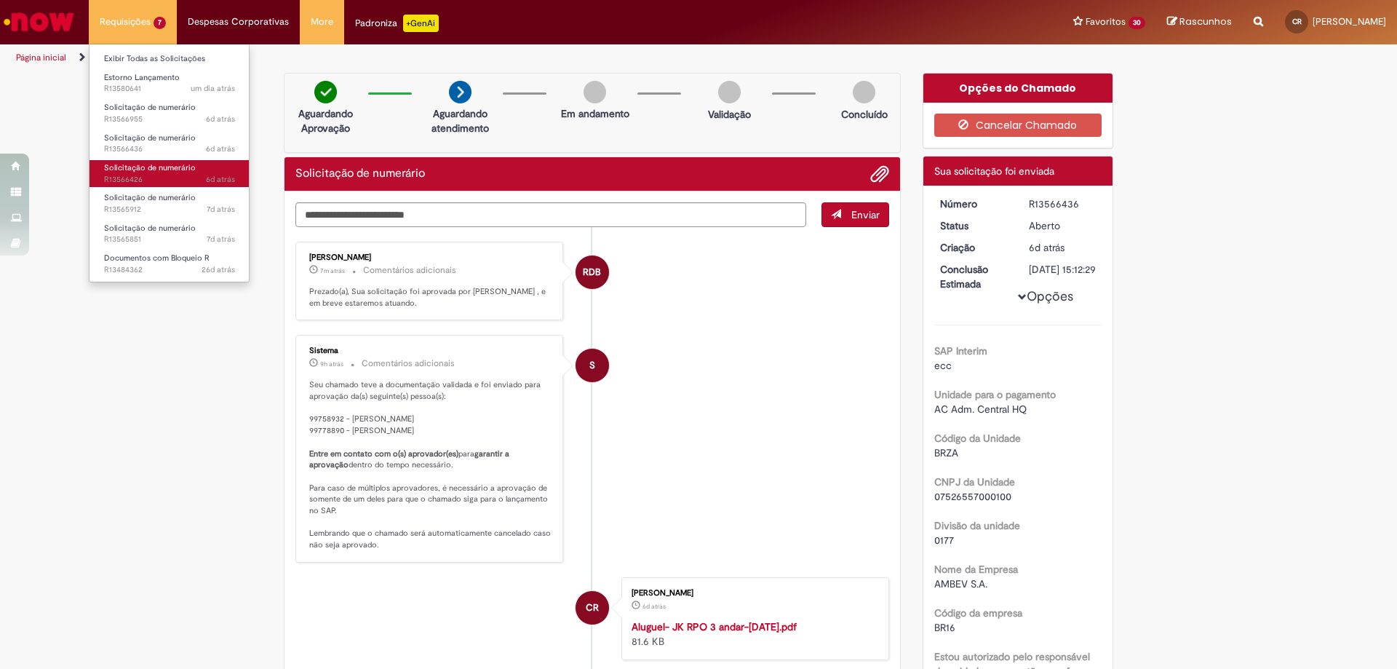
click at [154, 167] on span "Solicitação de numerário" at bounding box center [150, 167] width 92 height 11
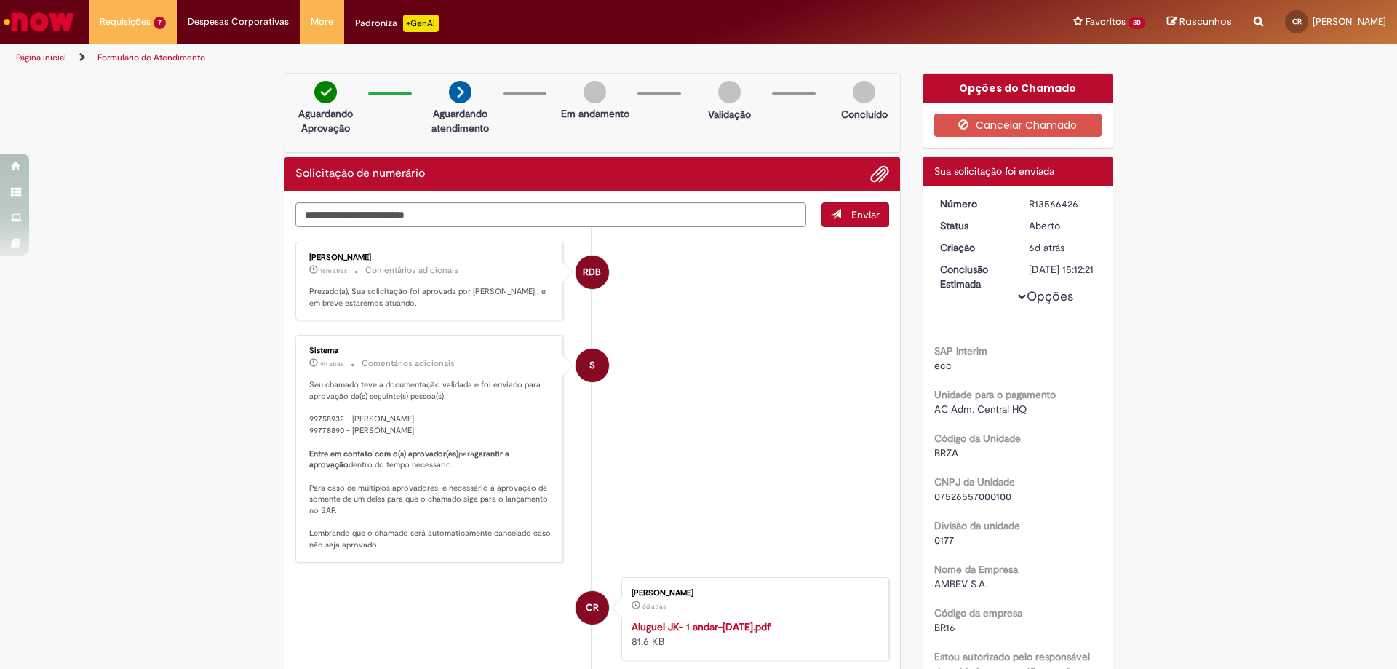
drag, startPoint x: 1018, startPoint y: 207, endPoint x: 1103, endPoint y: 209, distance: 84.5
click at [1101, 209] on dd "R13566426" at bounding box center [1063, 204] width 90 height 15
copy div "R13566426"
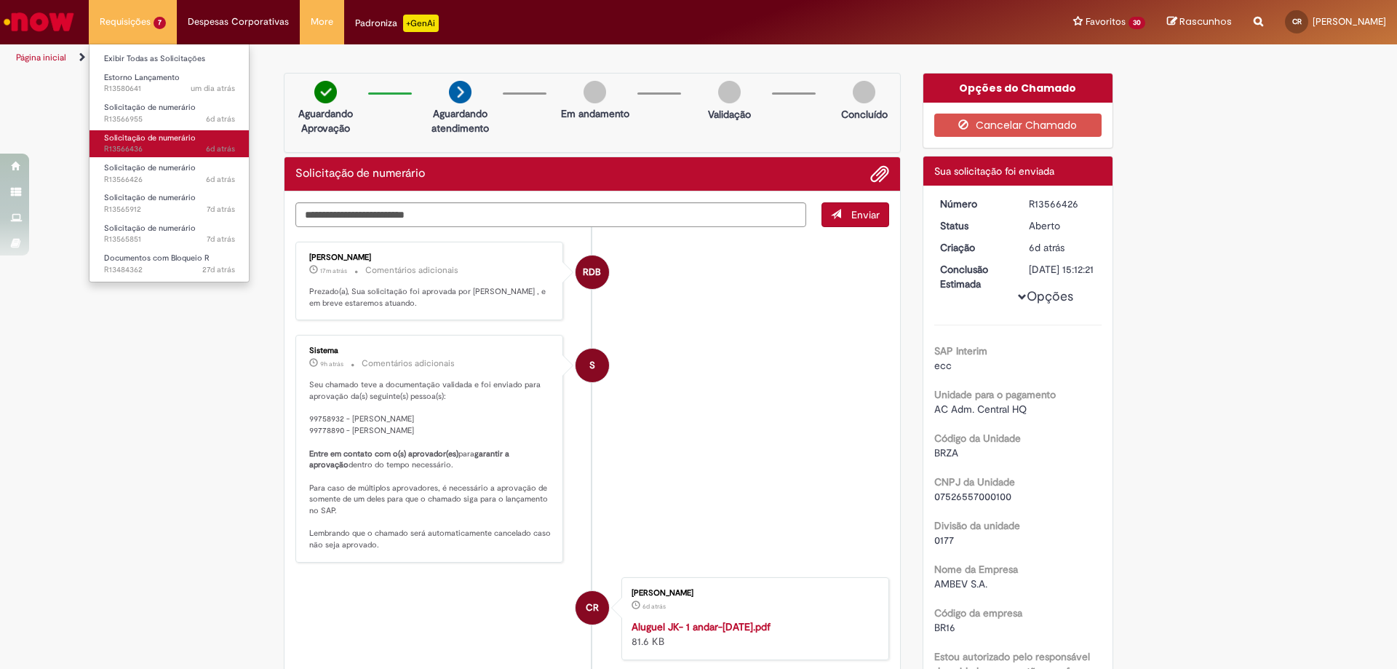
click at [162, 143] on link "Solicitação de numerário 6d atrás 6 dias atrás R13566436" at bounding box center [170, 143] width 160 height 27
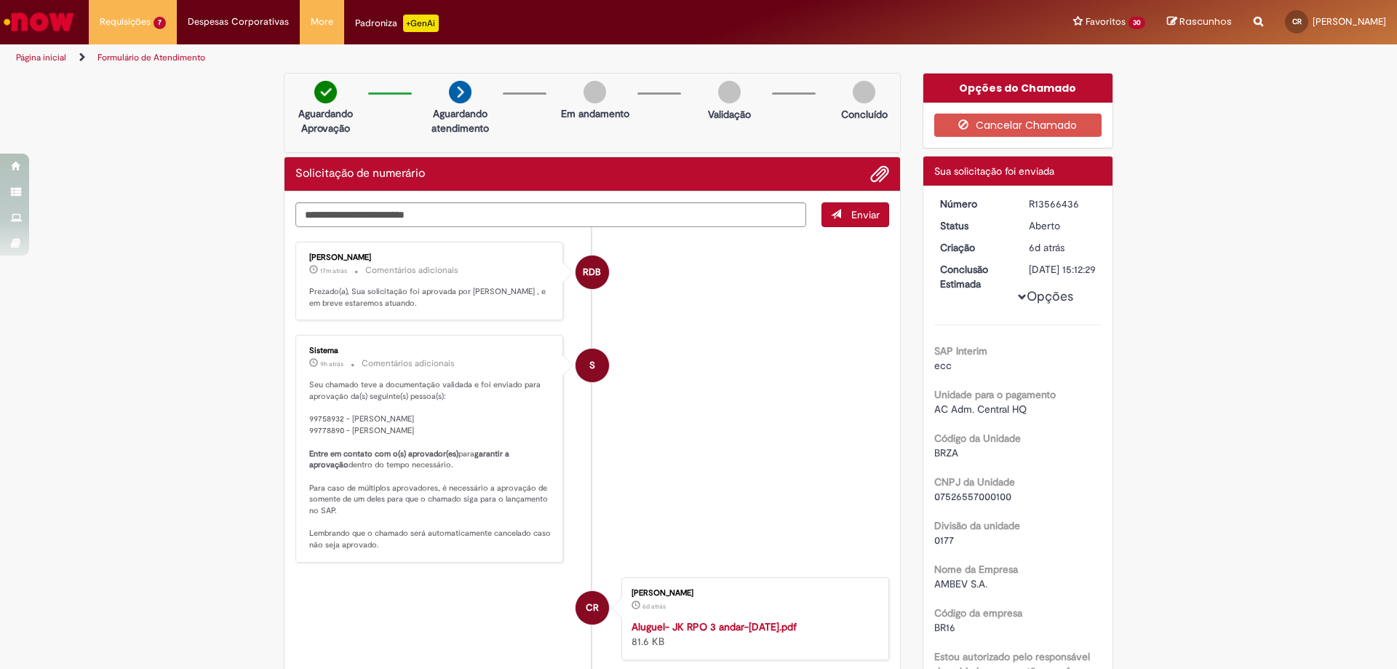
drag, startPoint x: 1022, startPoint y: 203, endPoint x: 1079, endPoint y: 203, distance: 56.8
click at [1079, 203] on dd "R13566436" at bounding box center [1063, 204] width 90 height 15
copy div "R13566436"
